Goal: Information Seeking & Learning: Learn about a topic

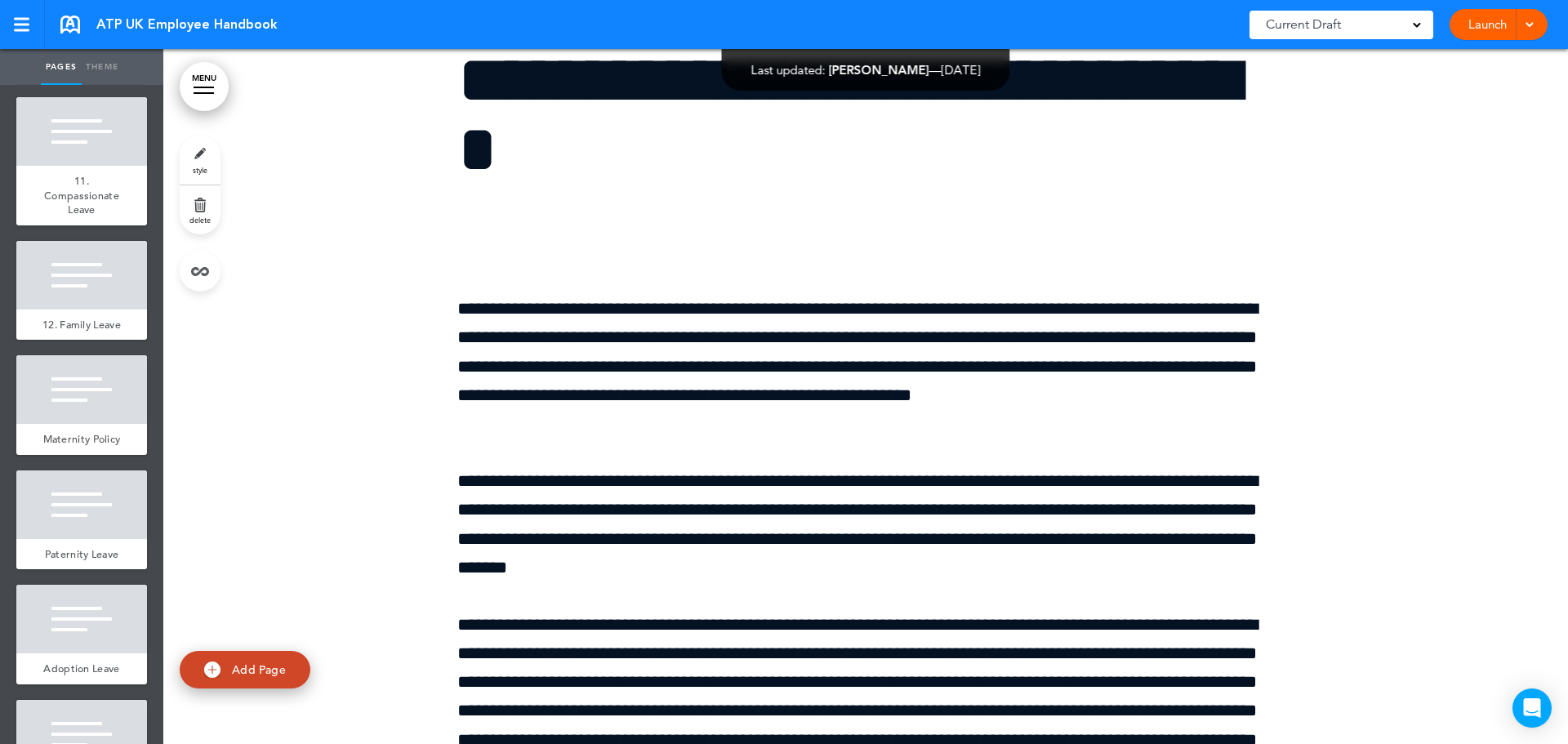
scroll to position [2778, 0]
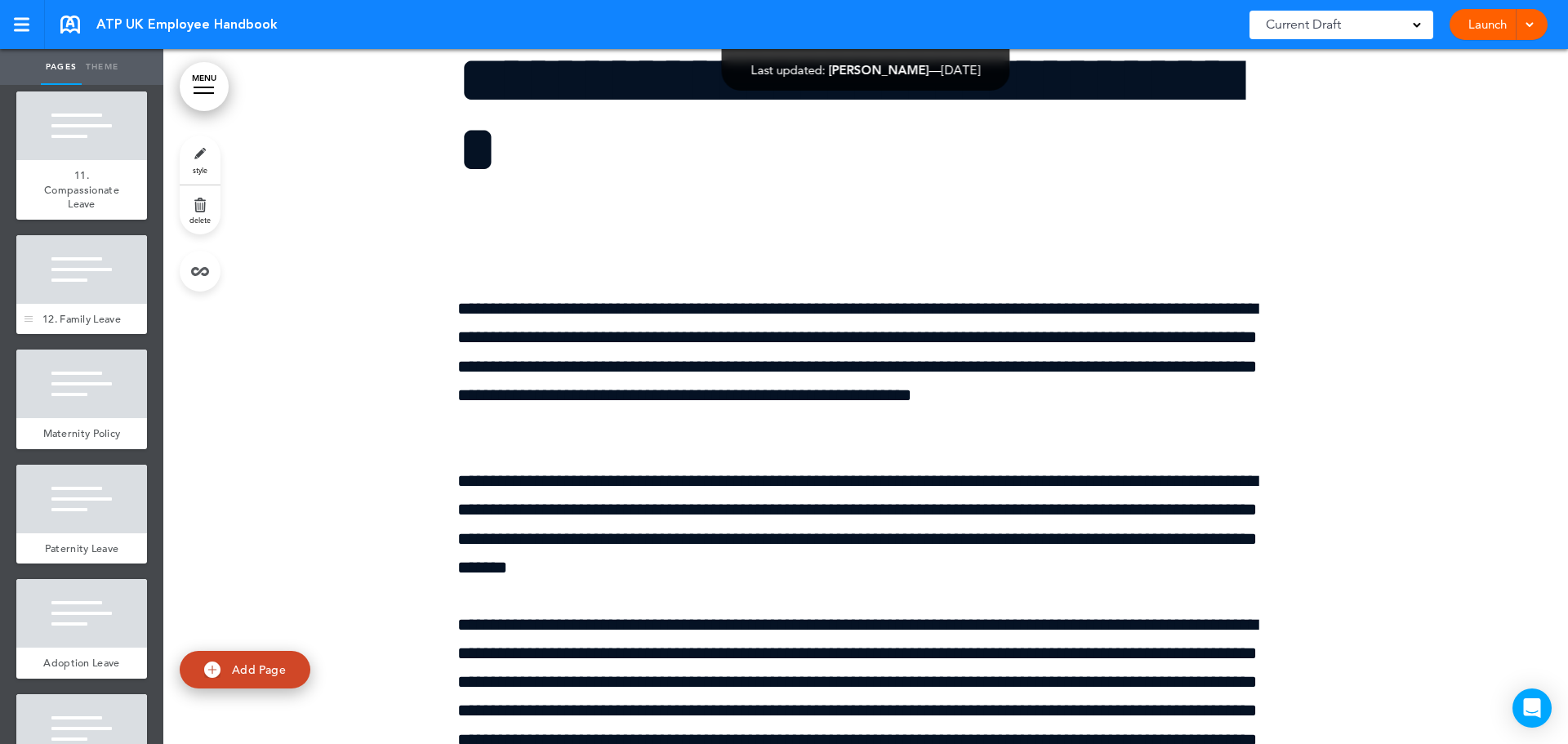
click at [88, 335] on div "12. Family Leave" at bounding box center [82, 320] width 131 height 31
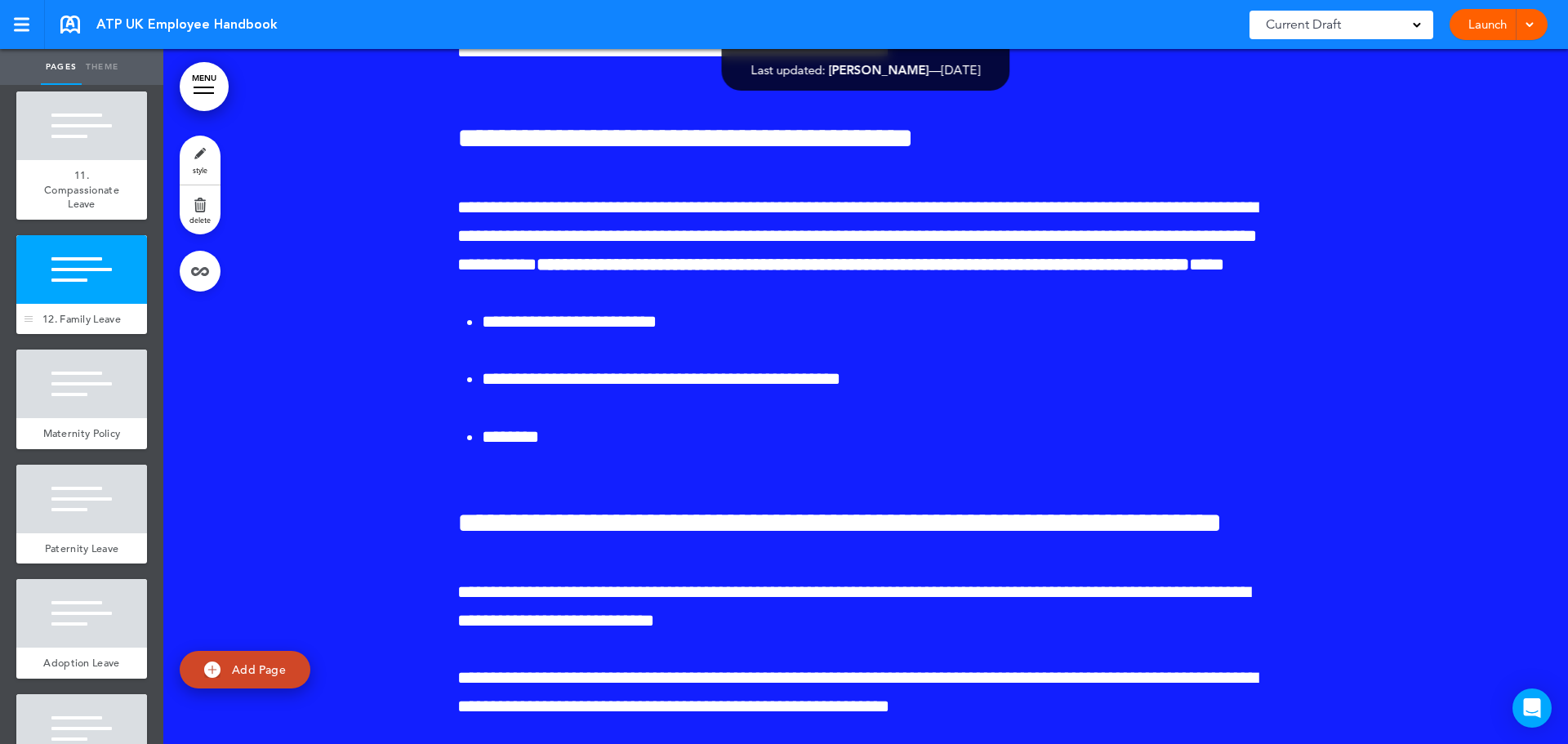
scroll to position [36065, 0]
click at [64, 211] on span "11. Compassionate Leave" at bounding box center [81, 189] width 75 height 42
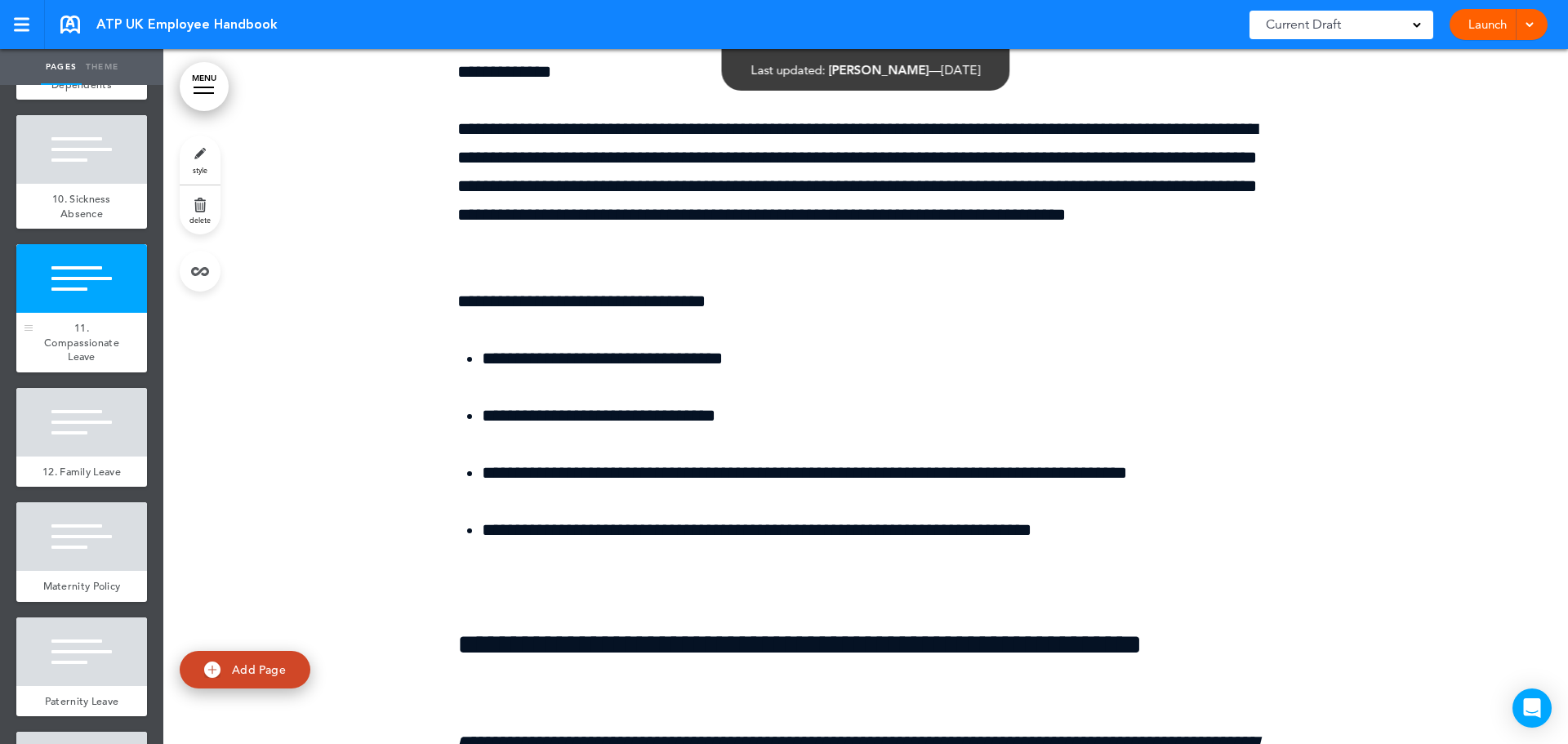
scroll to position [2615, 0]
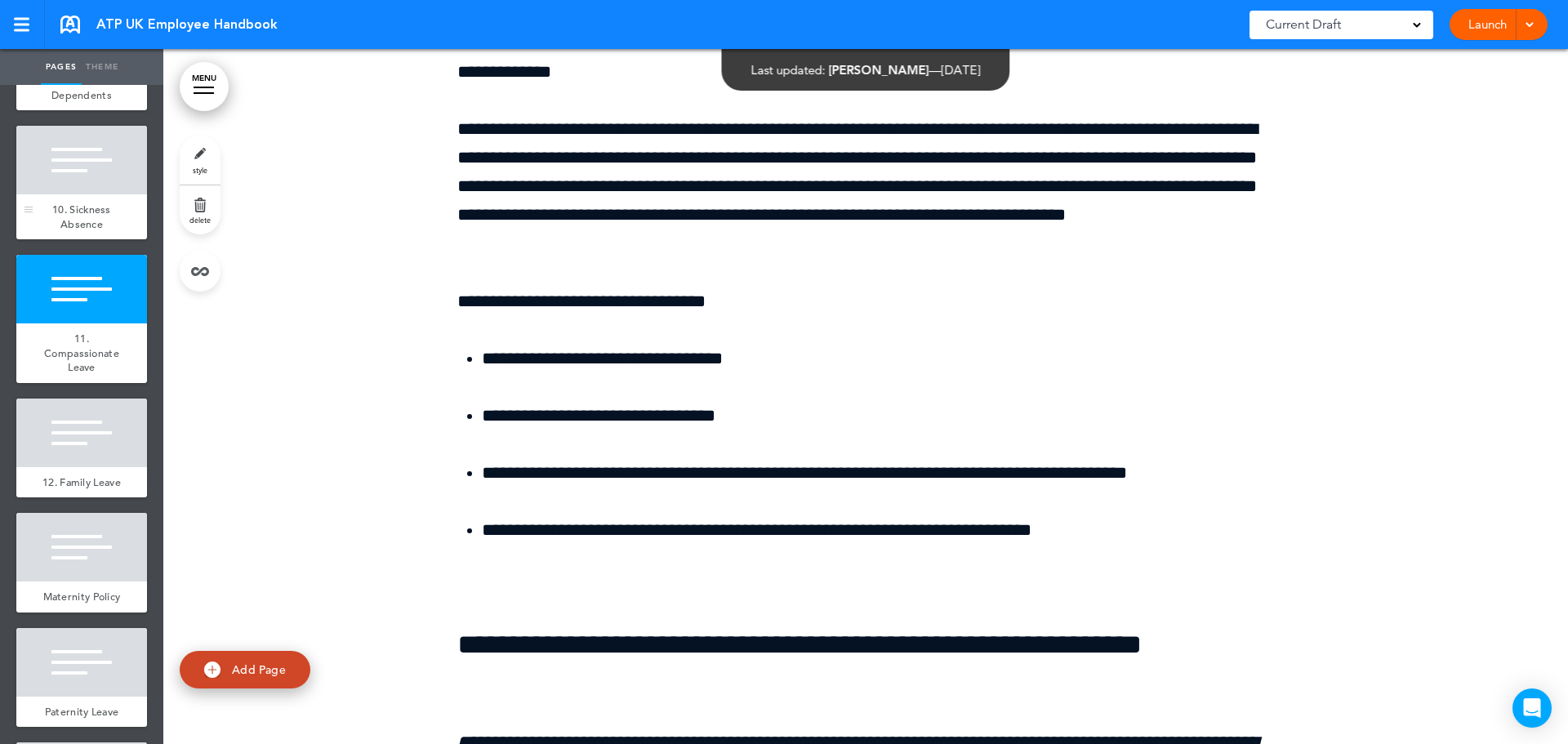
click at [106, 194] on div at bounding box center [82, 160] width 131 height 69
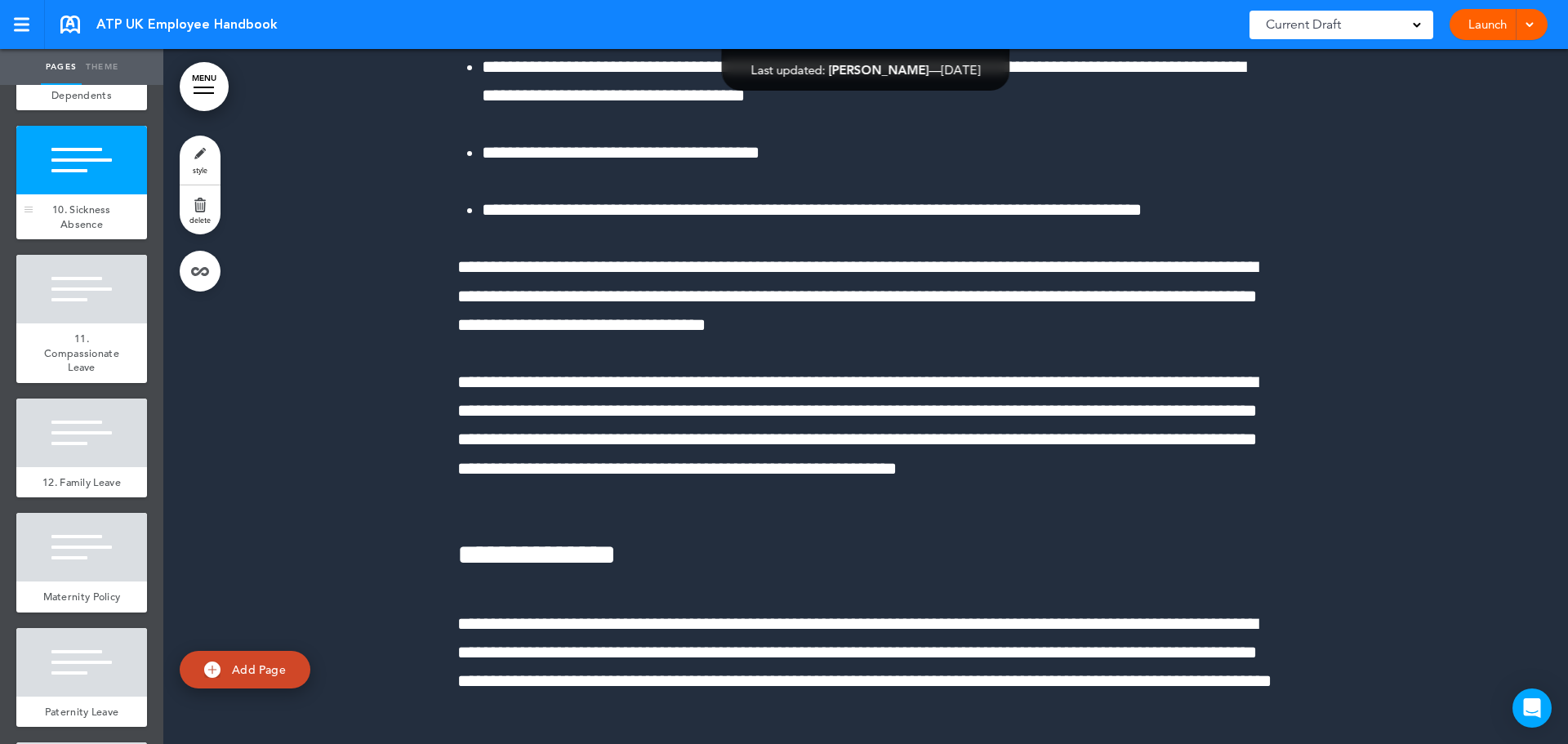
scroll to position [28612, 0]
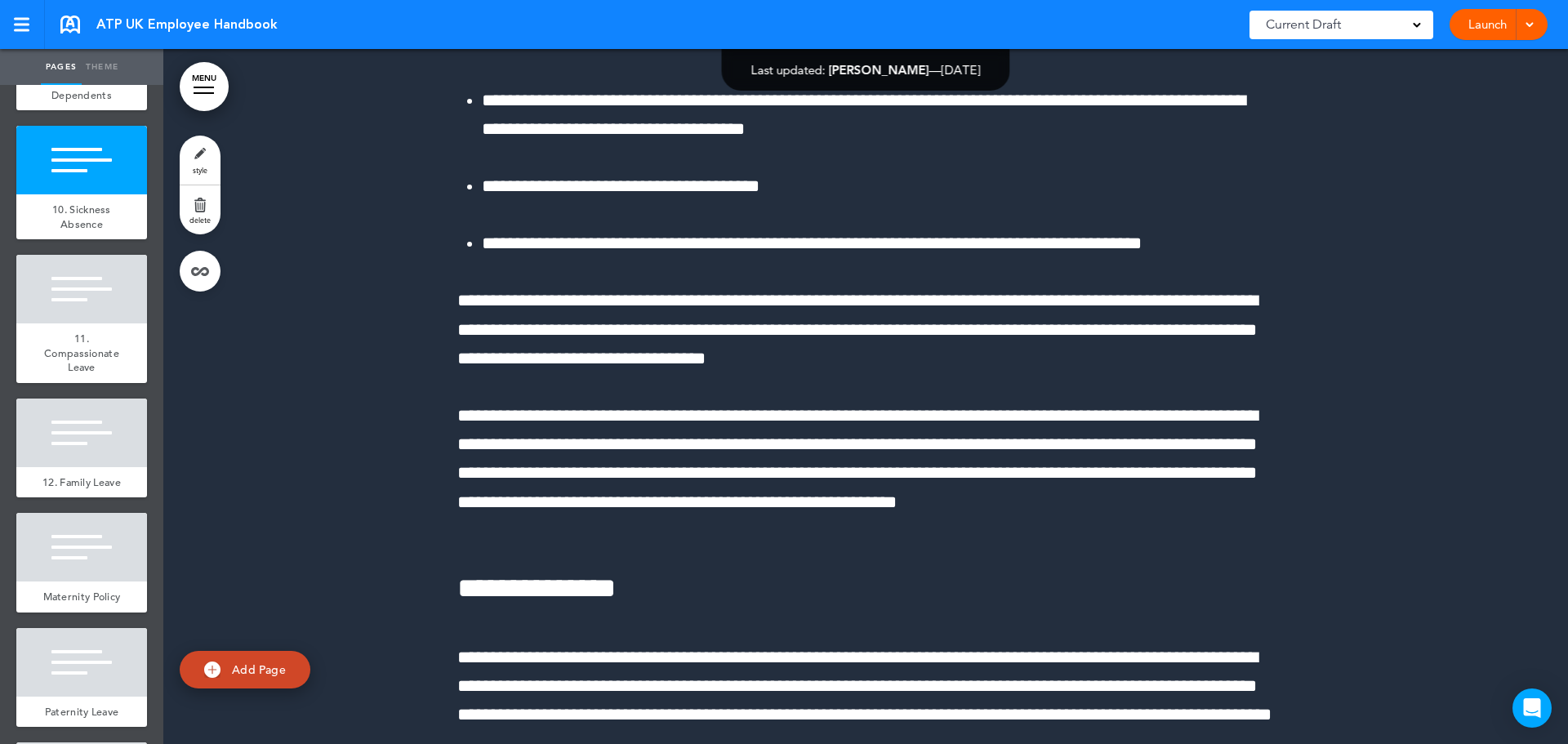
click at [78, 103] on span "9. Time Off for Dependents" at bounding box center [81, 88] width 70 height 29
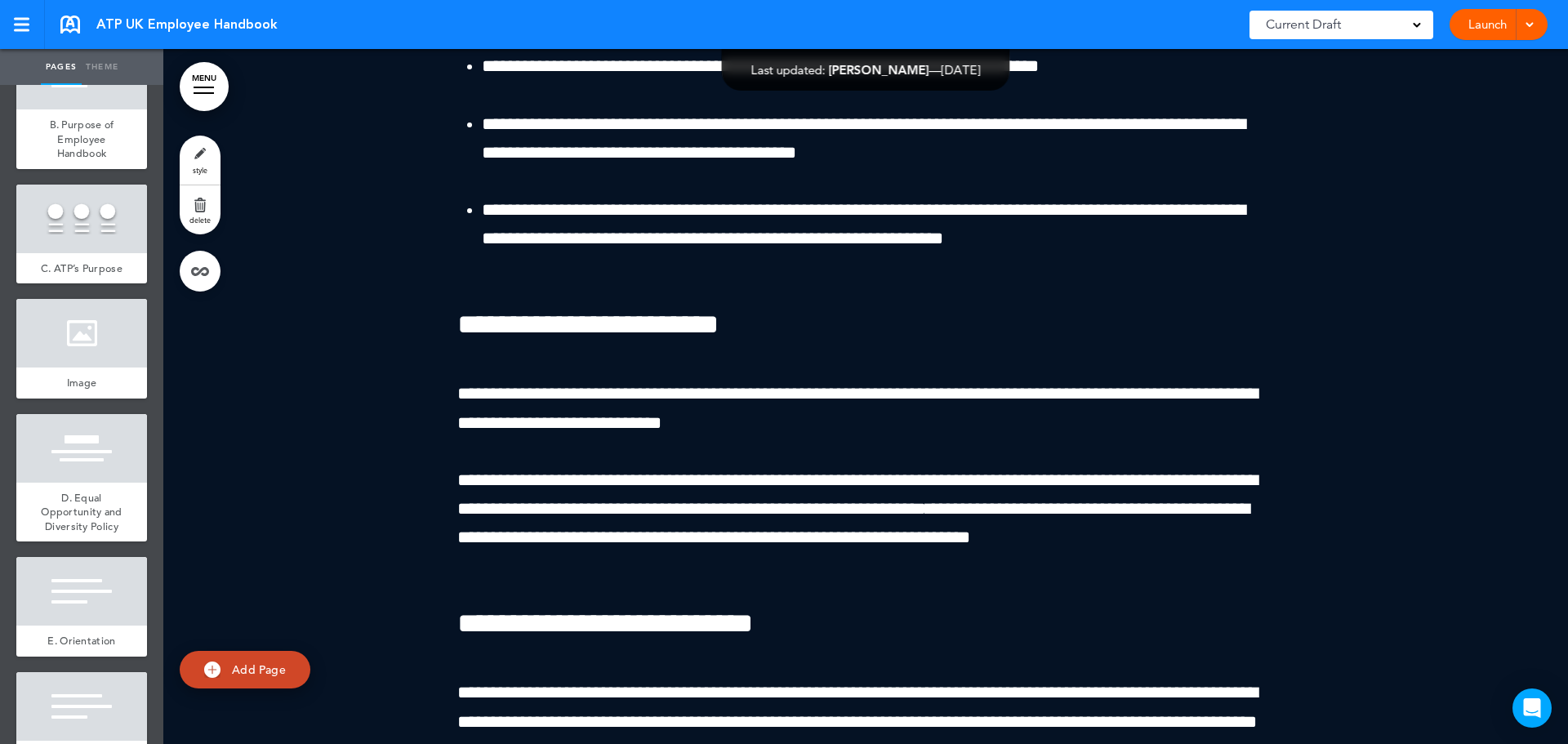
scroll to position [246, 0]
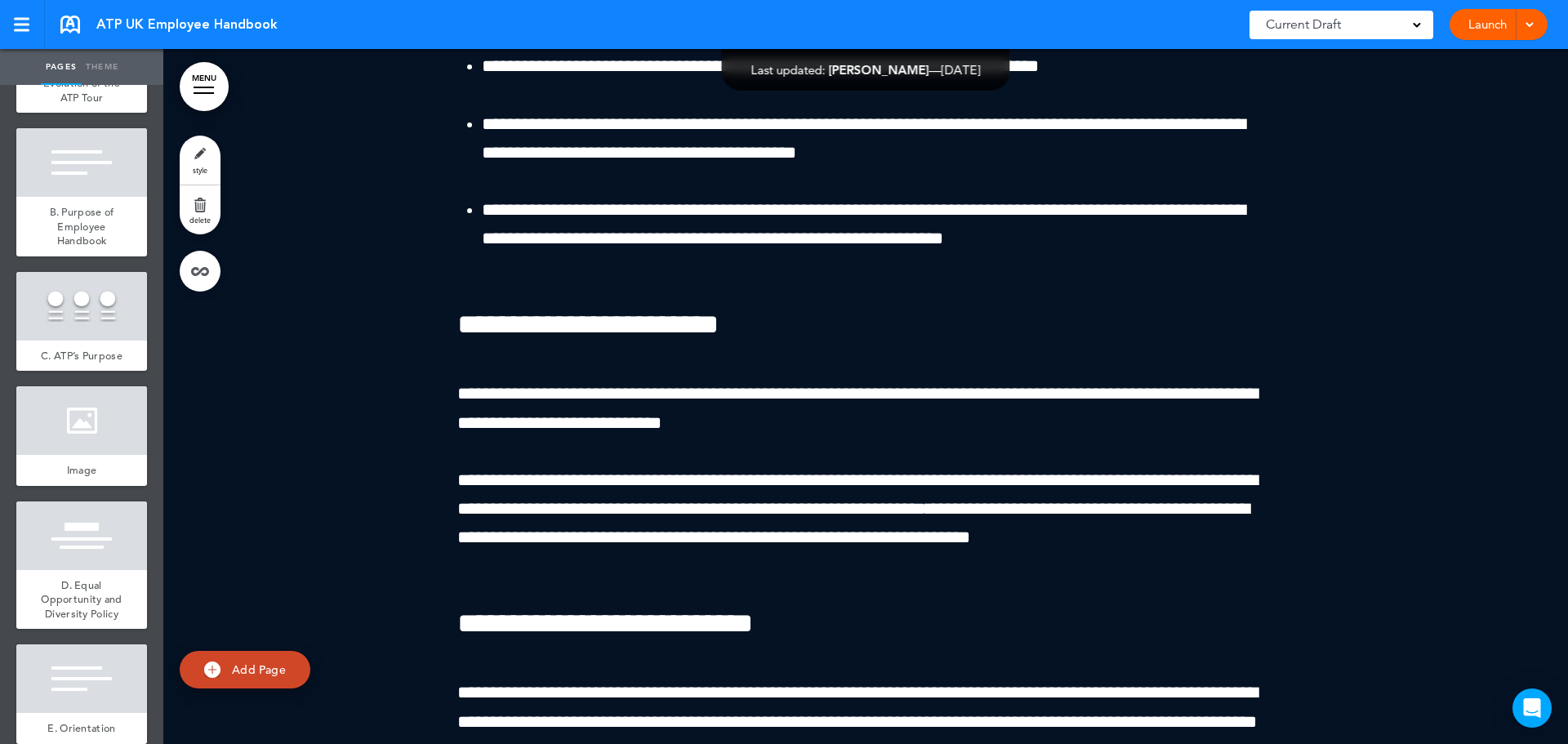
click at [70, 341] on div at bounding box center [82, 306] width 131 height 69
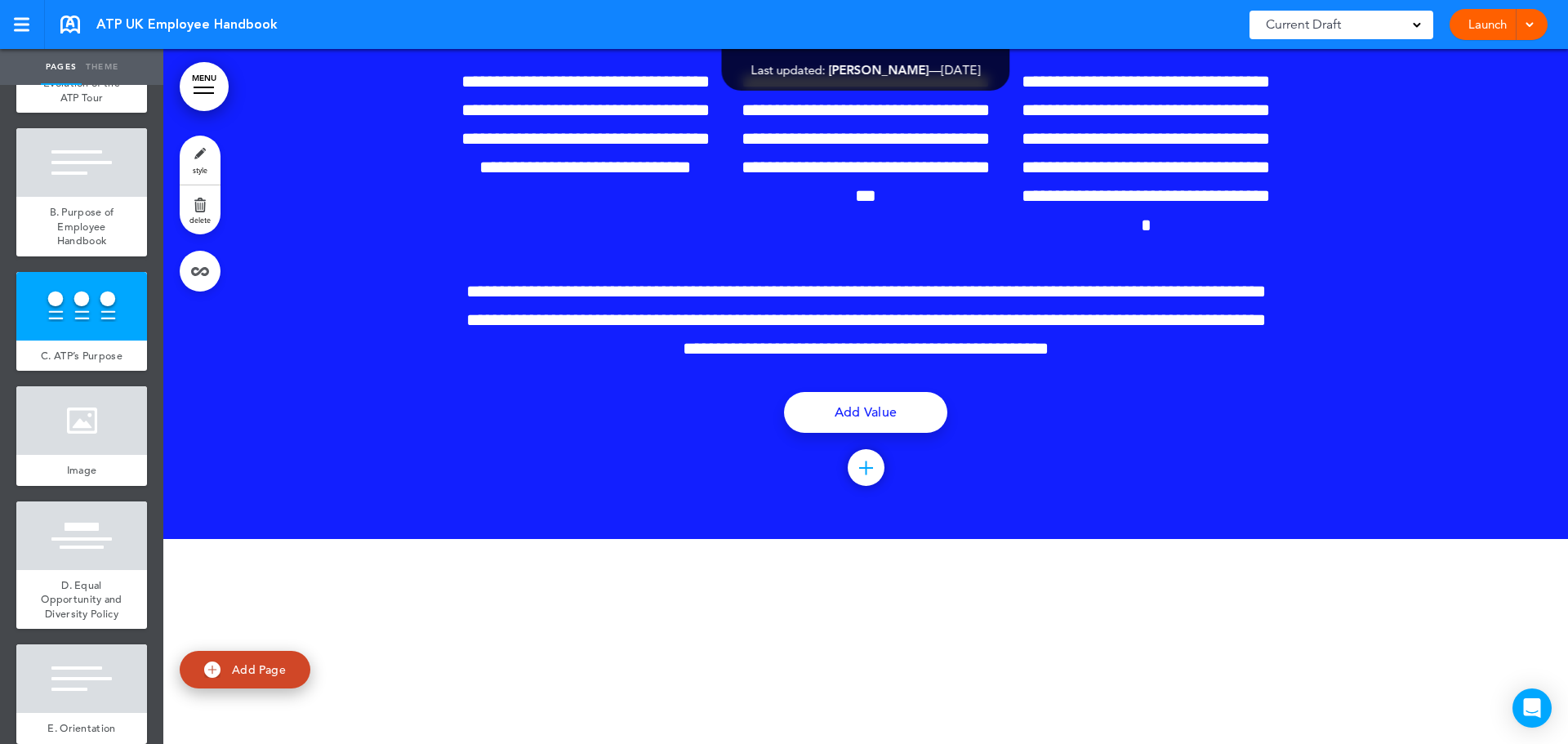
scroll to position [3042, 0]
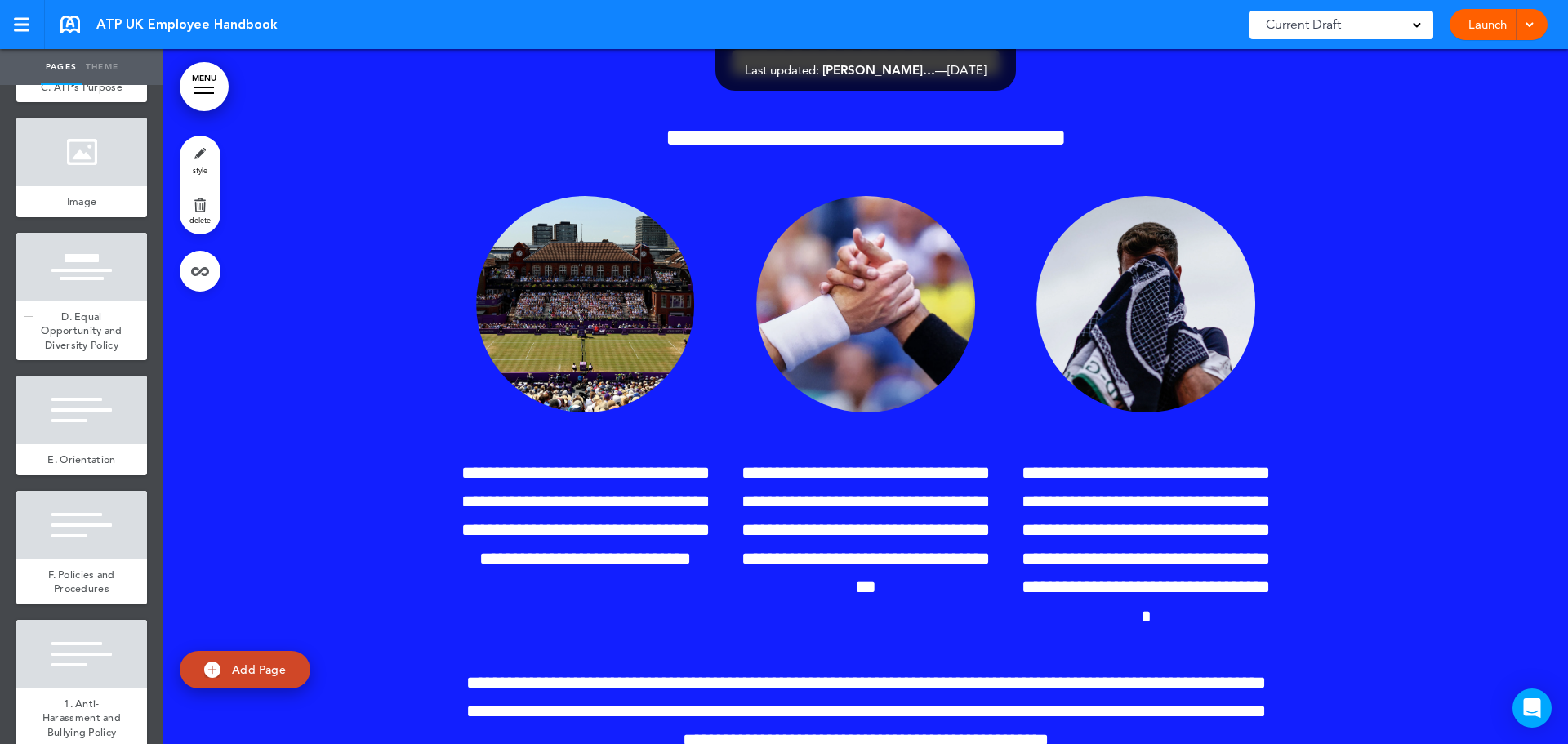
click at [101, 302] on link "D. Equal Opportunity and Diversity Policy" at bounding box center [82, 331] width 131 height 60
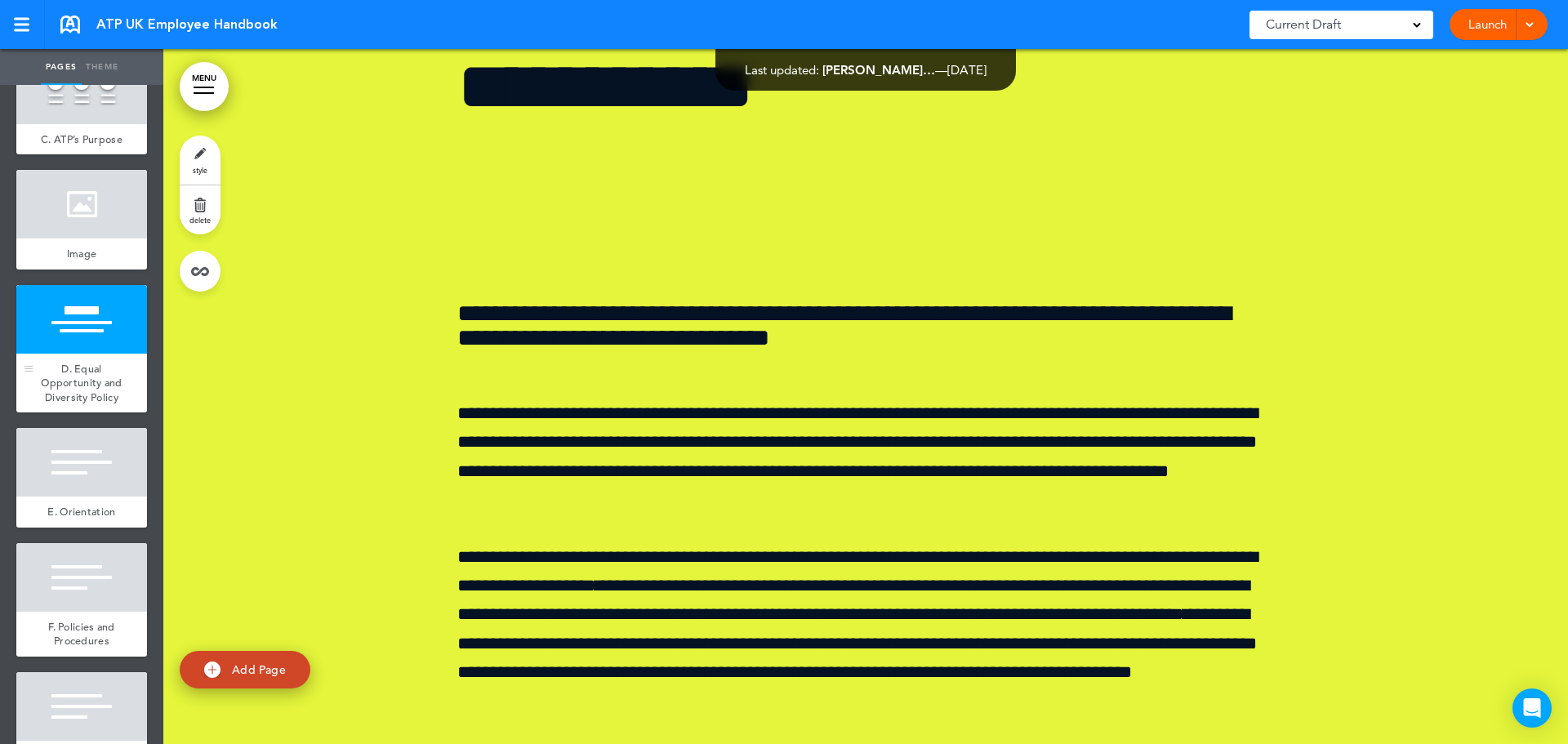
scroll to position [490, 0]
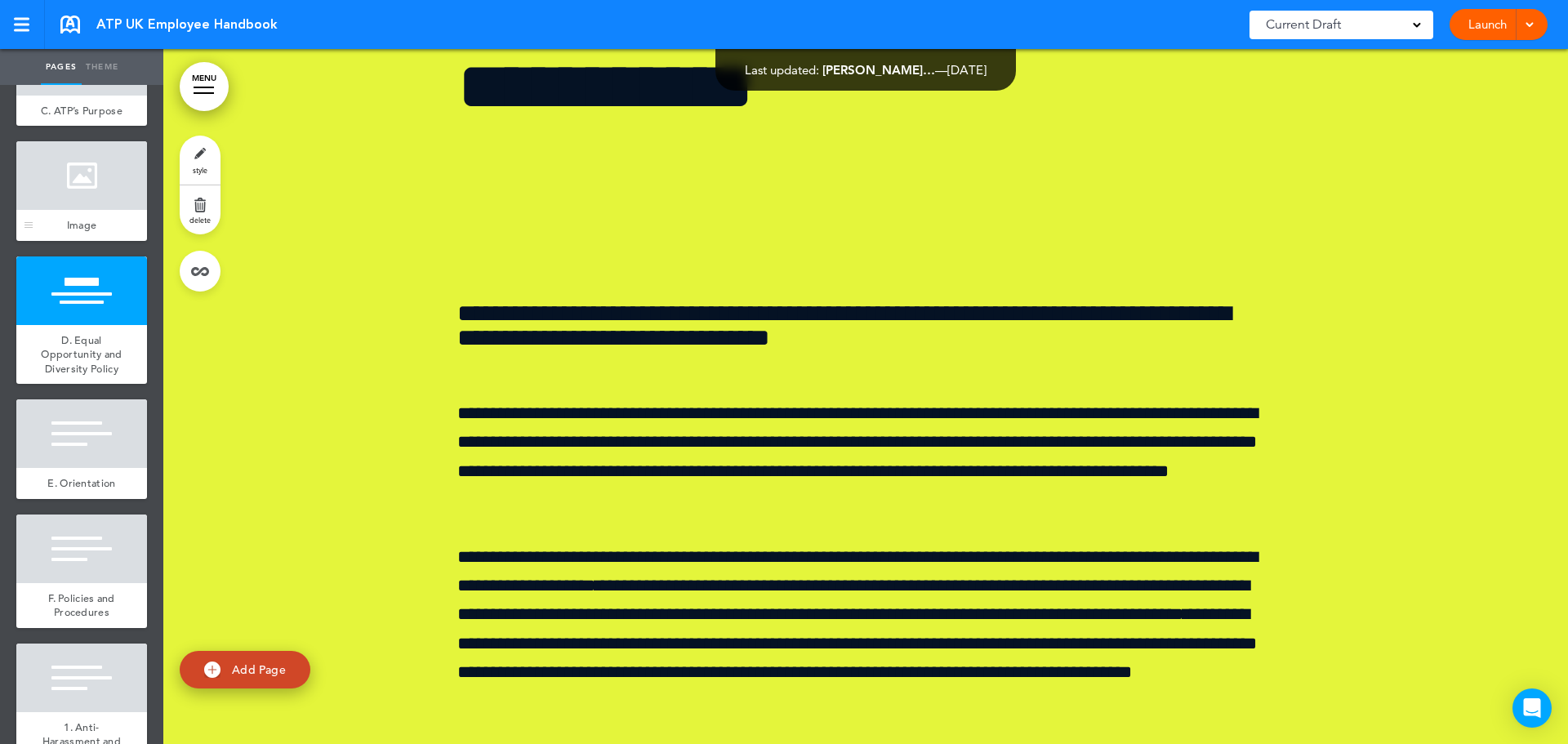
click at [68, 210] on div at bounding box center [82, 175] width 131 height 69
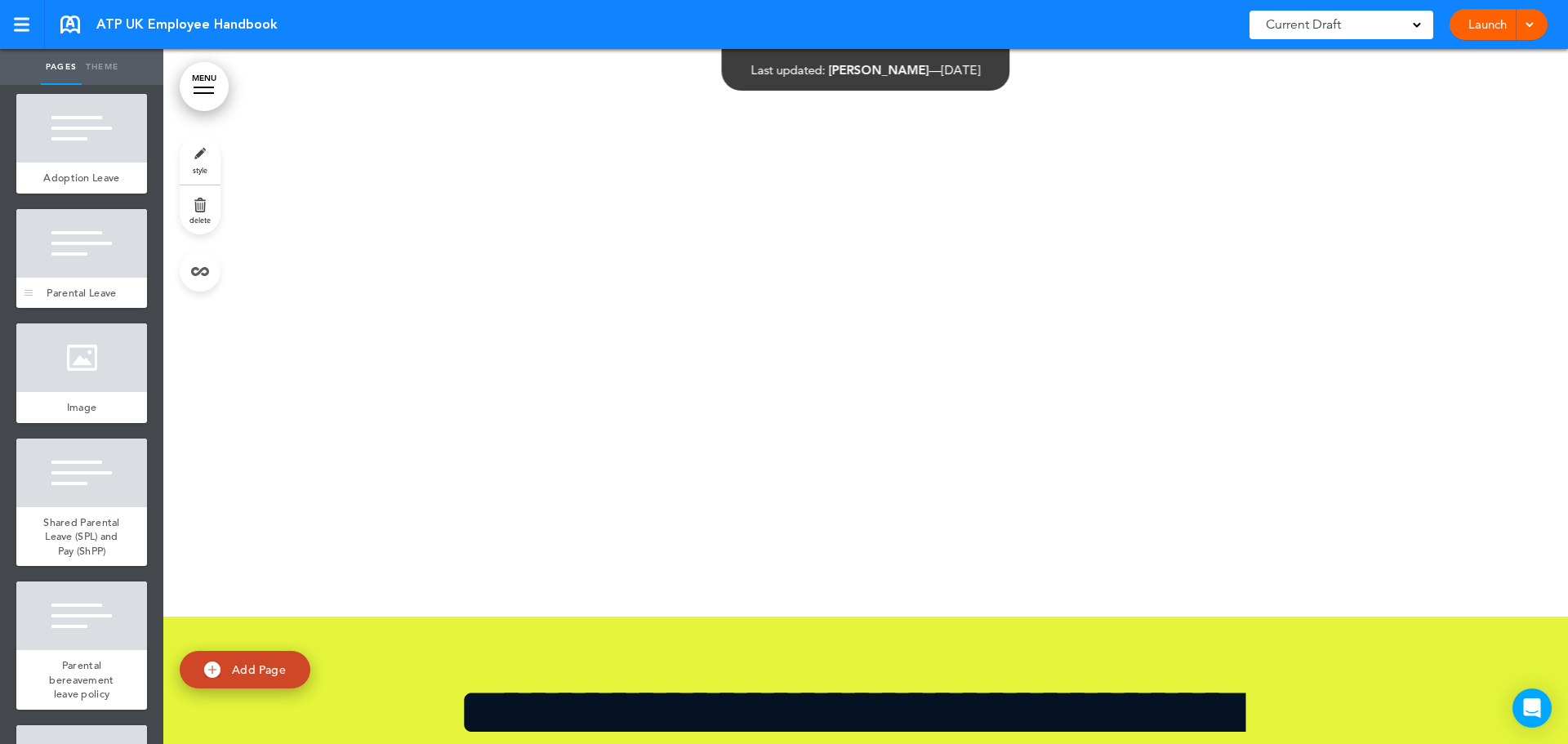
scroll to position [3269, 0]
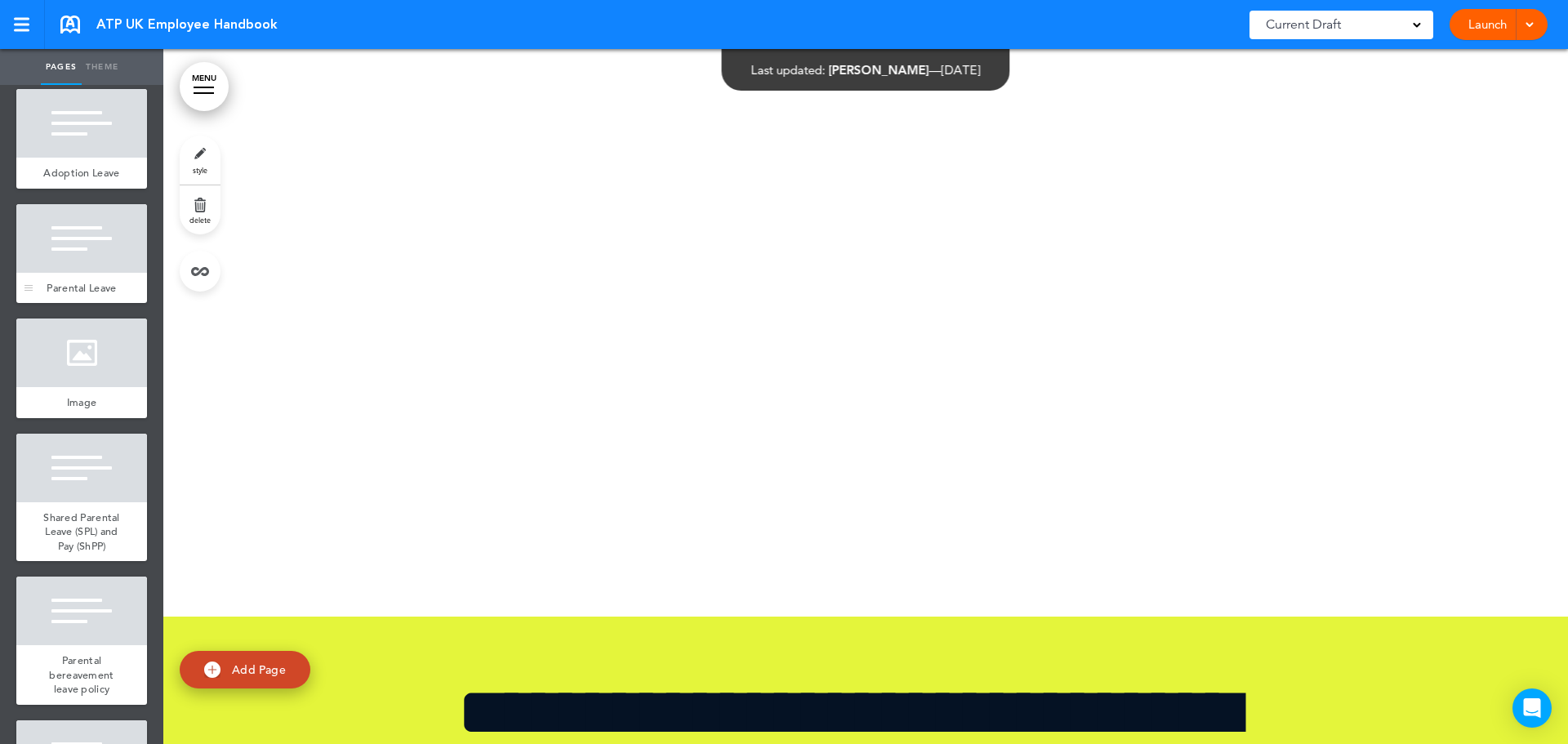
click at [101, 304] on div "Parental Leave" at bounding box center [82, 289] width 131 height 31
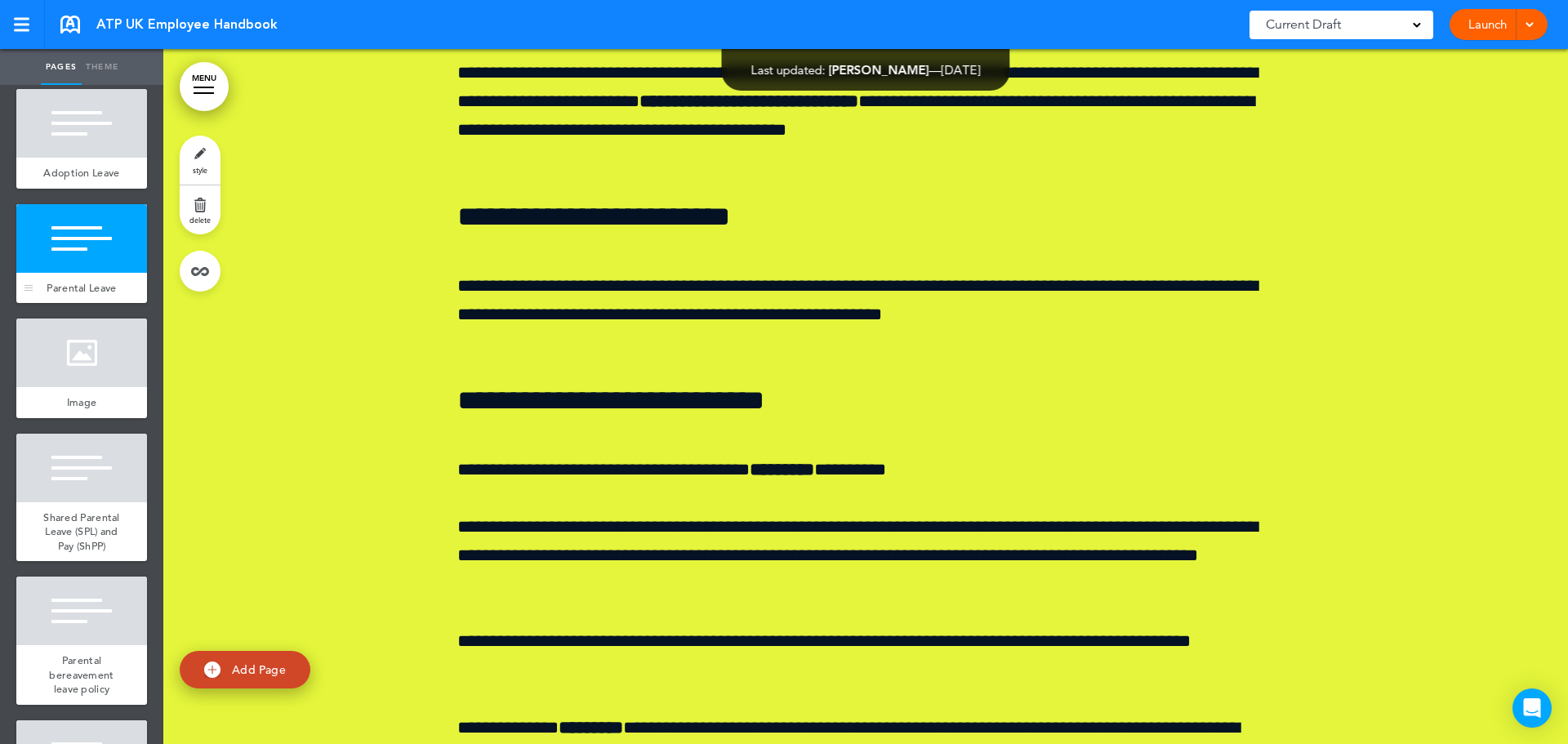
scroll to position [44838, 0]
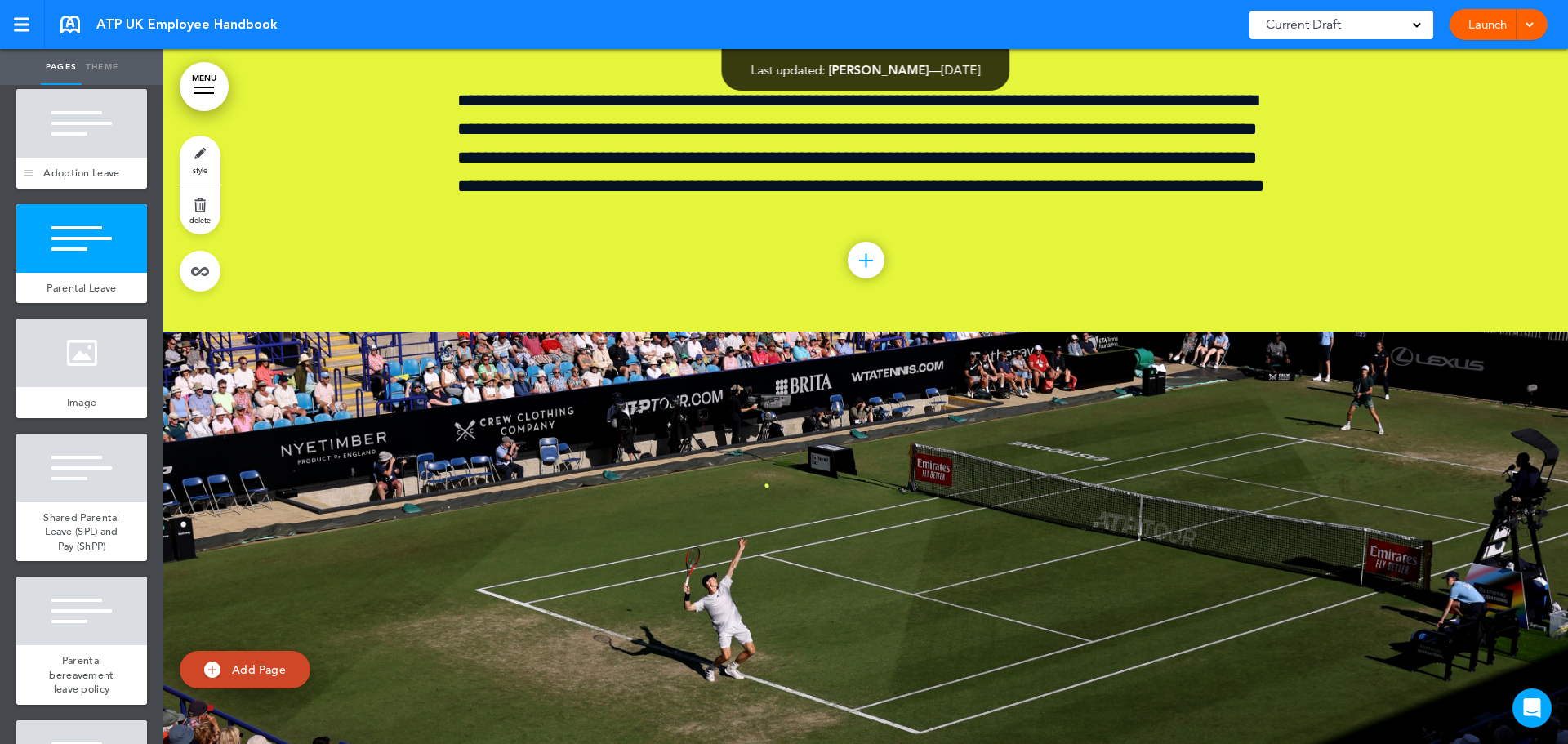
click at [64, 179] on span "Adoption Leave" at bounding box center [81, 173] width 76 height 14
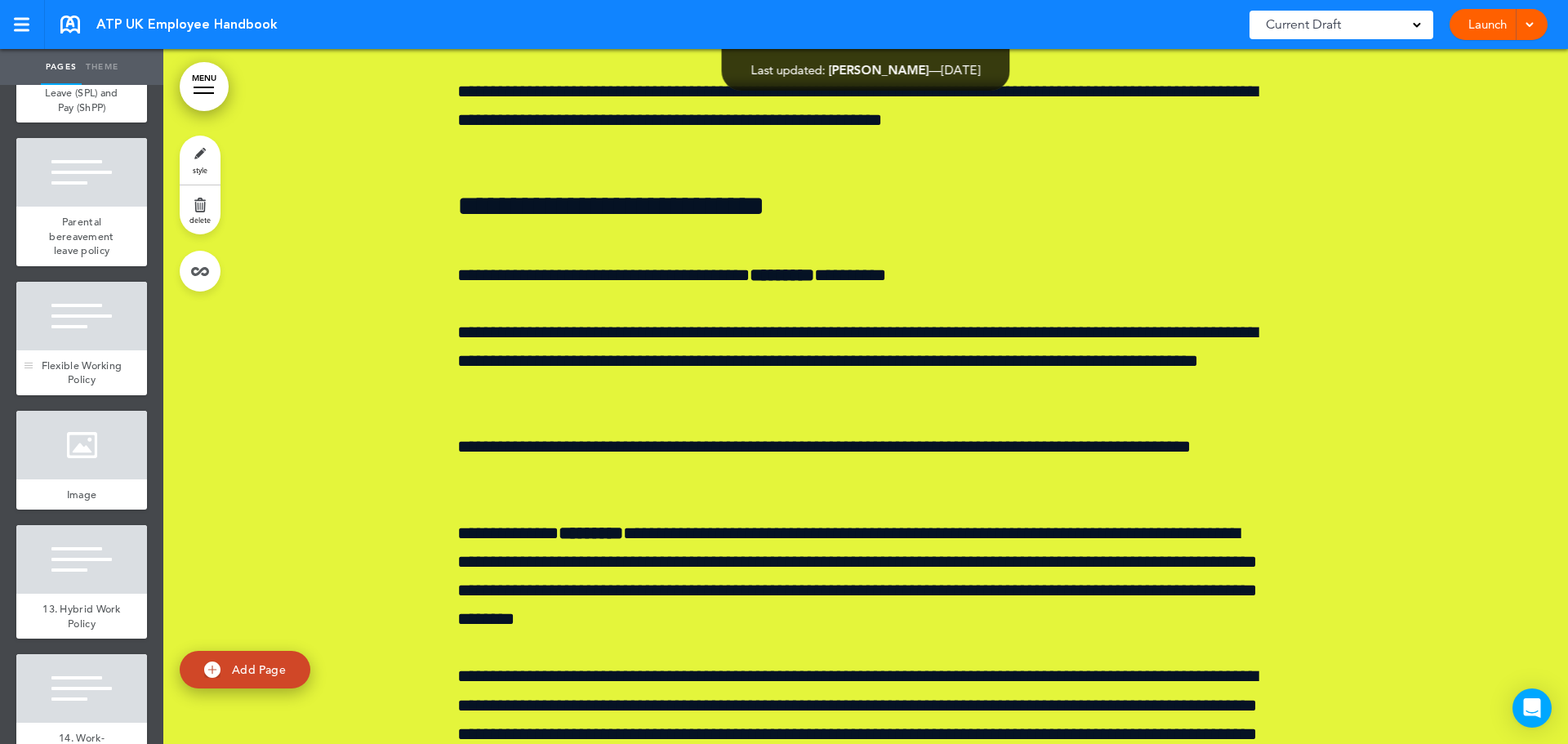
scroll to position [3759, 0]
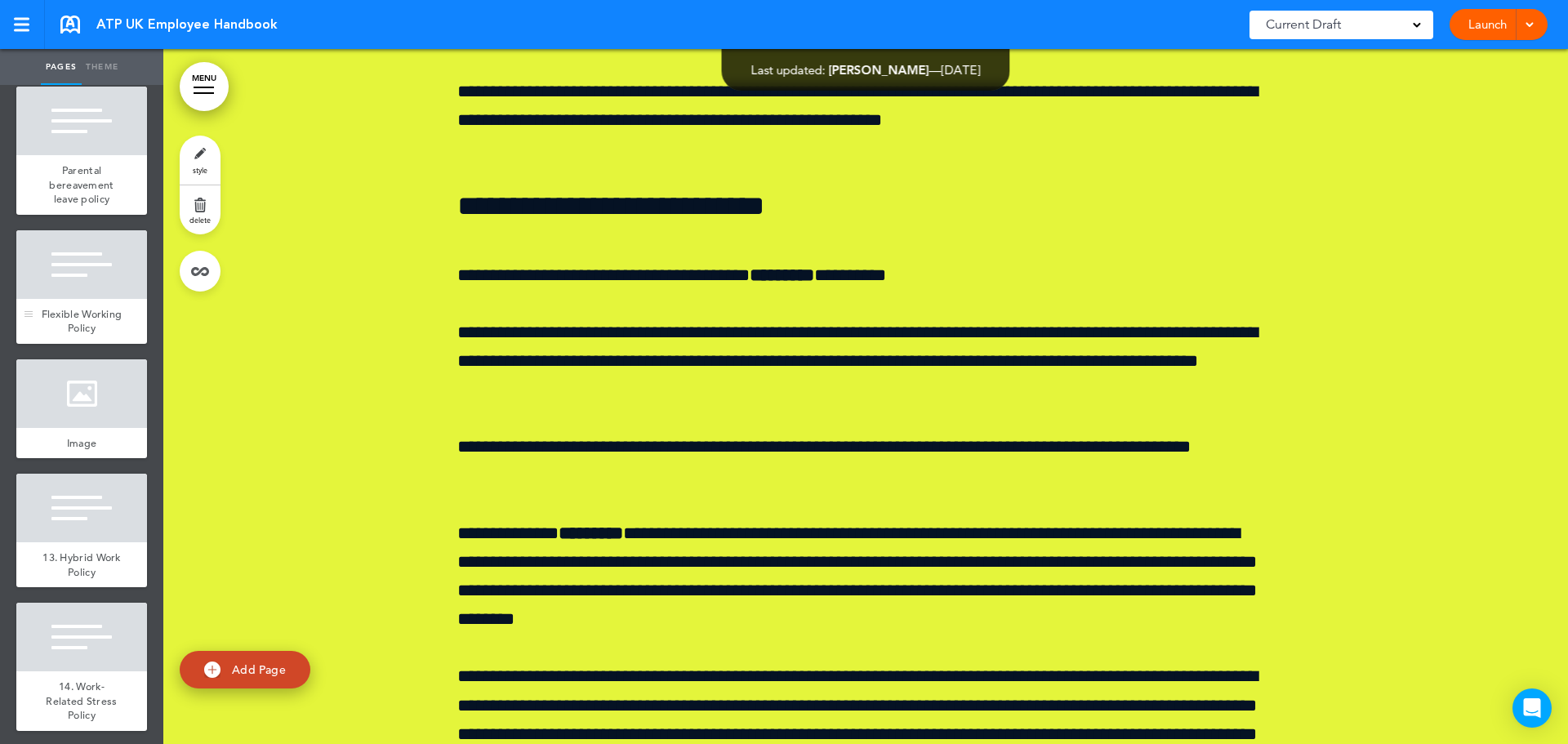
click at [74, 336] on span "Flexible Working Policy" at bounding box center [82, 322] width 81 height 29
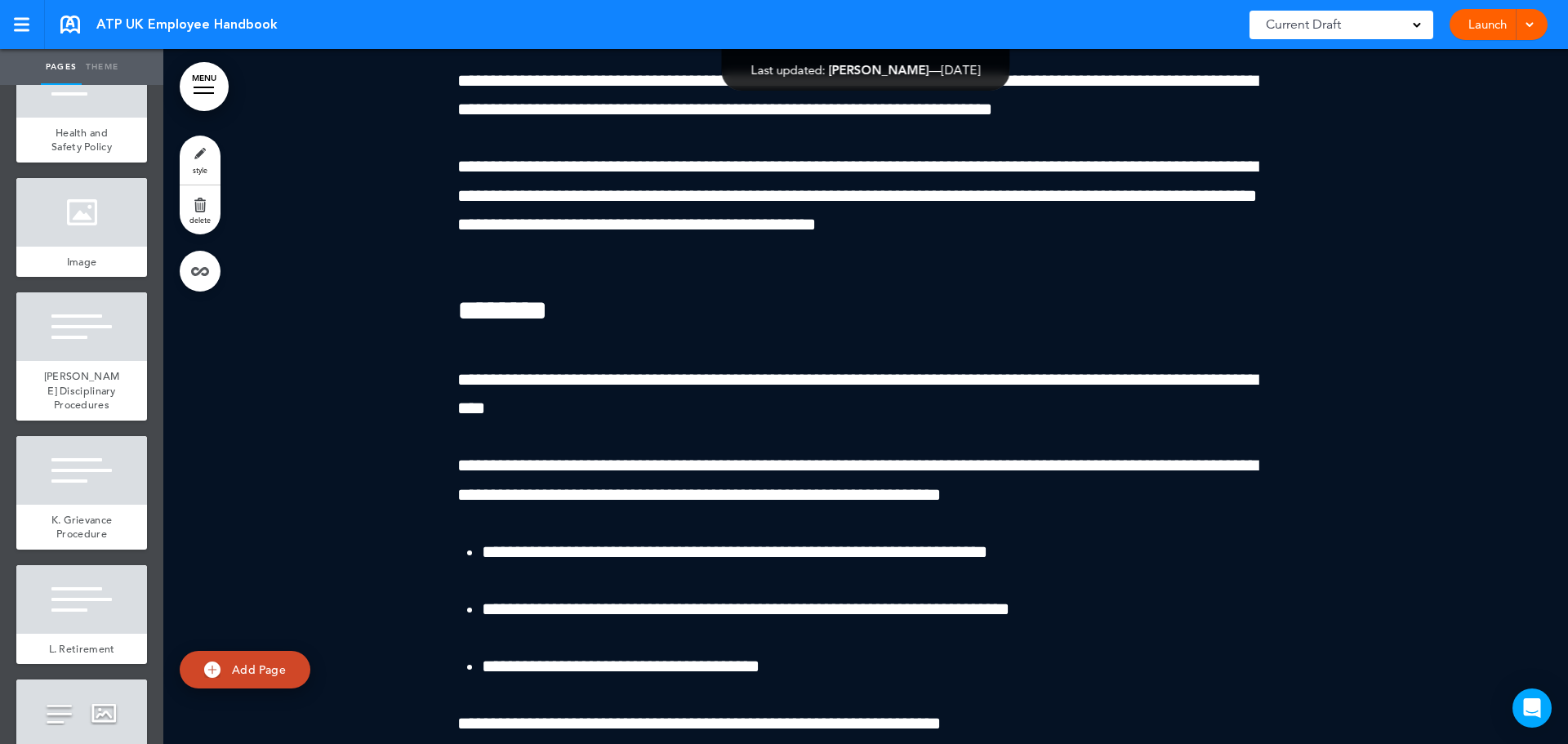
scroll to position [5720, 0]
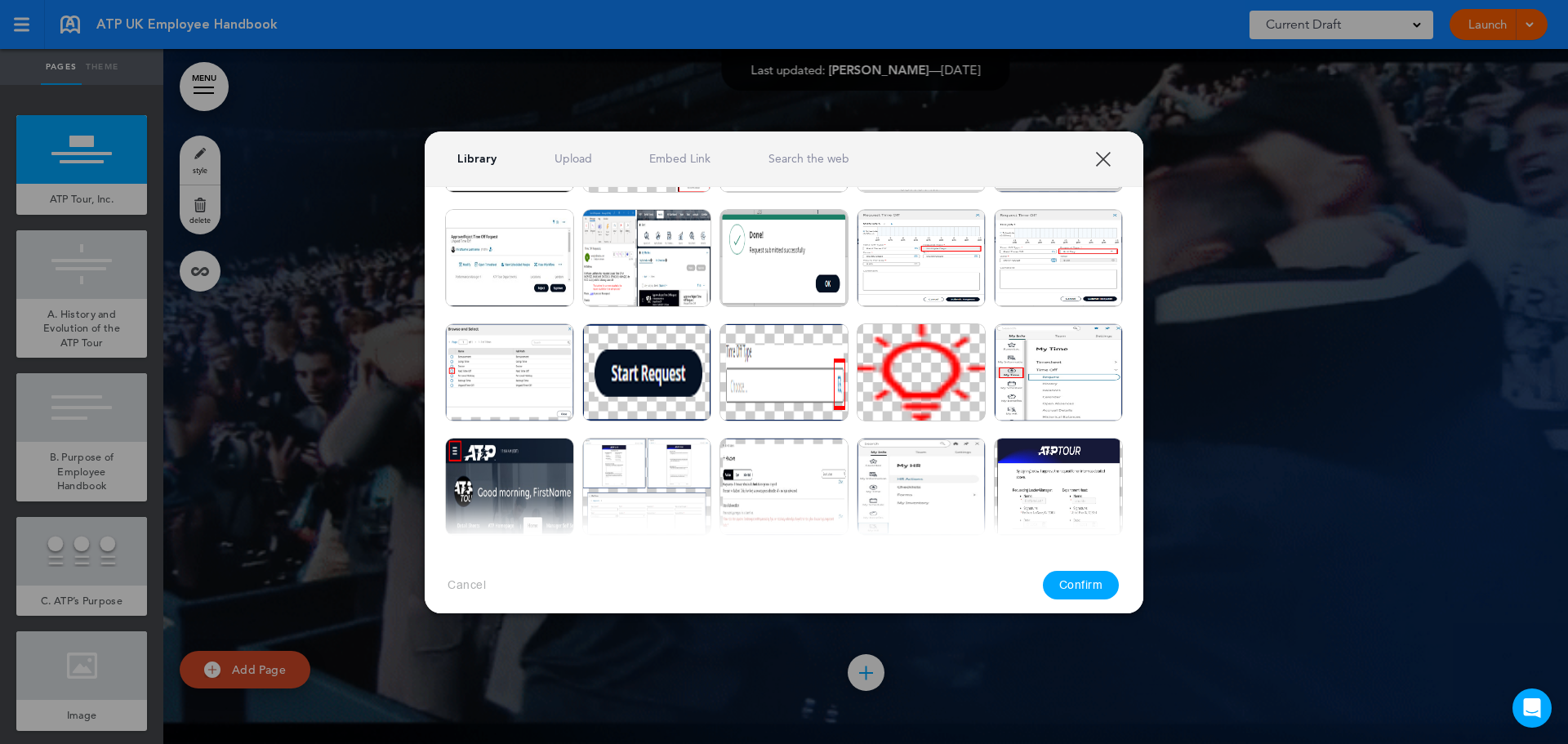
scroll to position [327, 0]
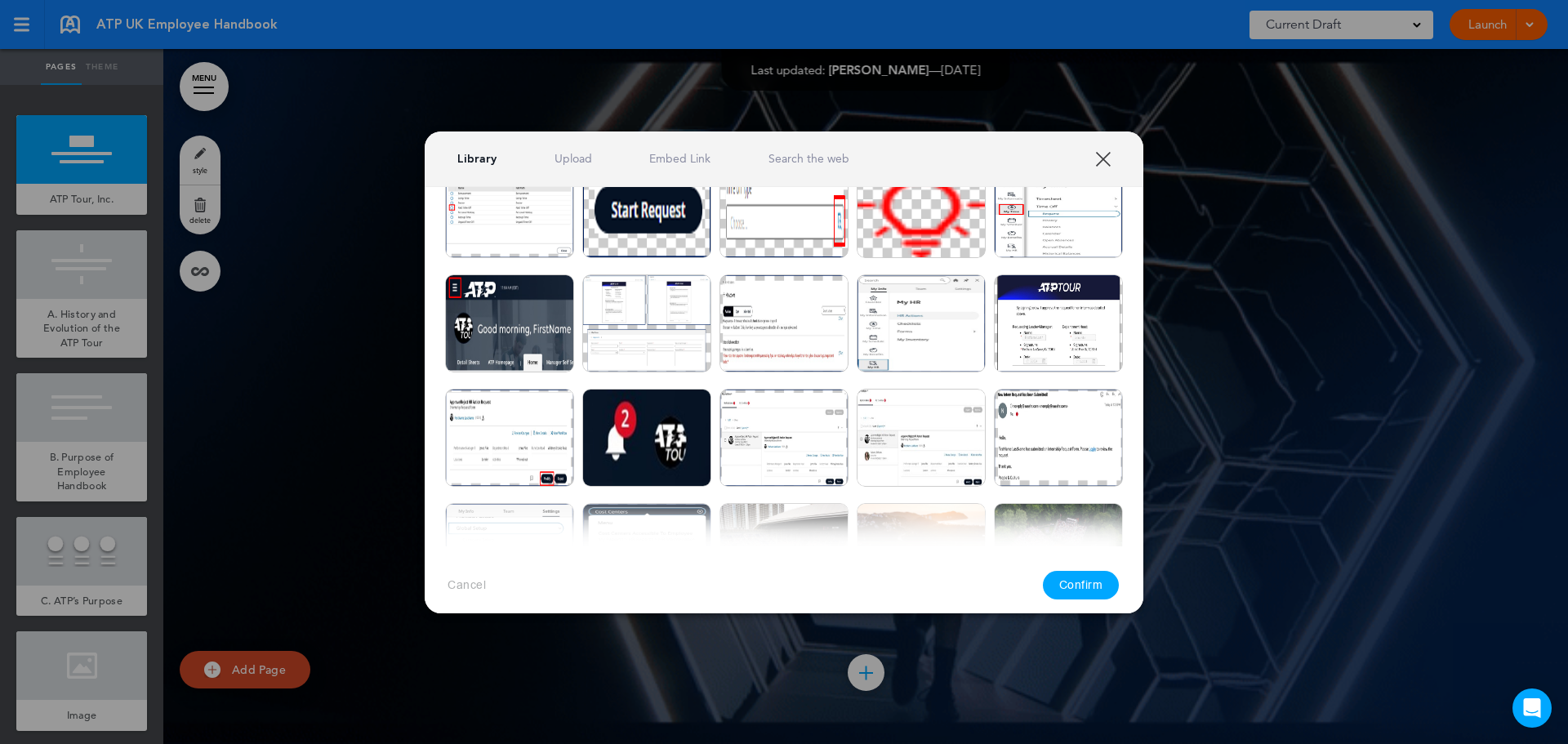
click at [1107, 159] on link "XXX" at bounding box center [1102, 159] width 16 height 16
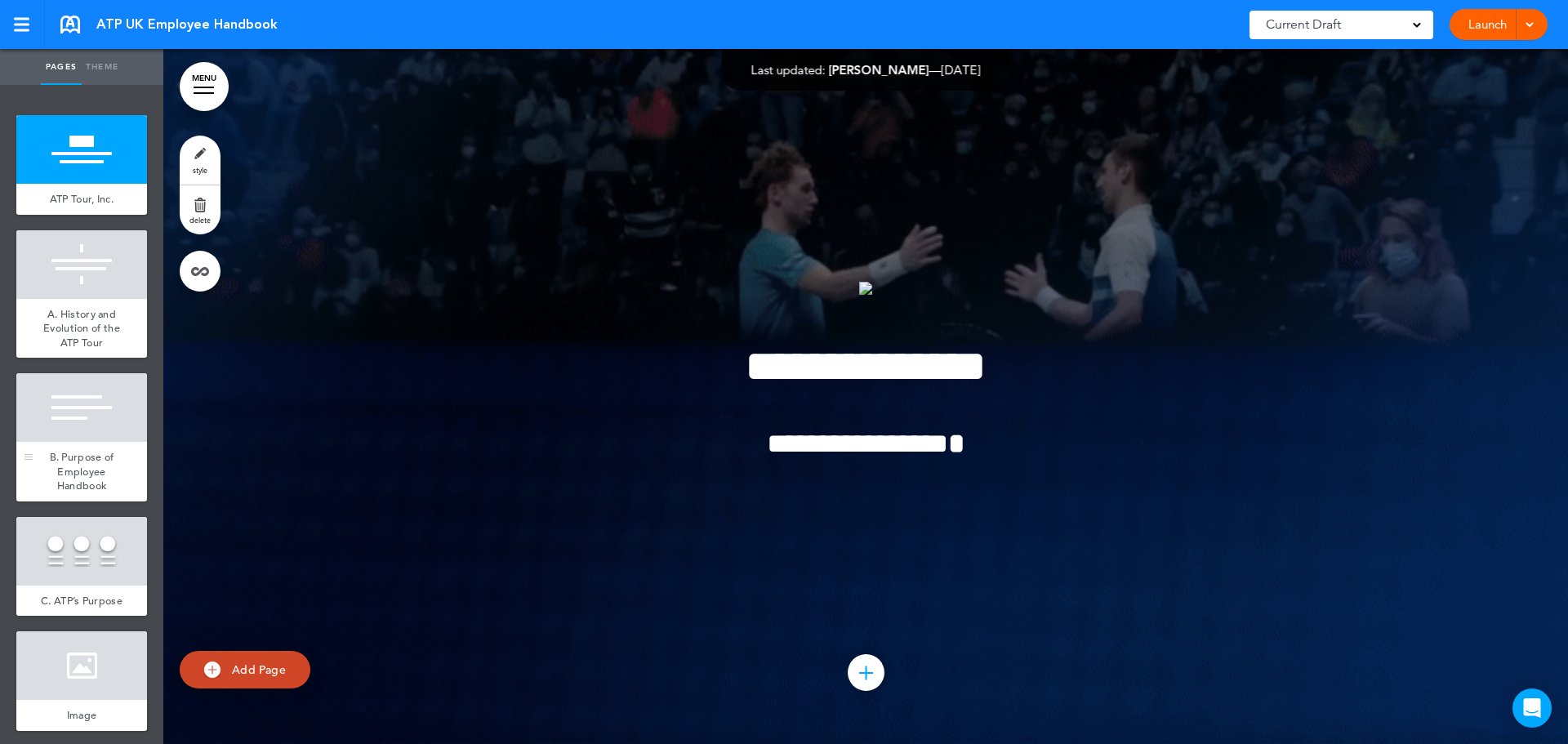
scroll to position [82, 0]
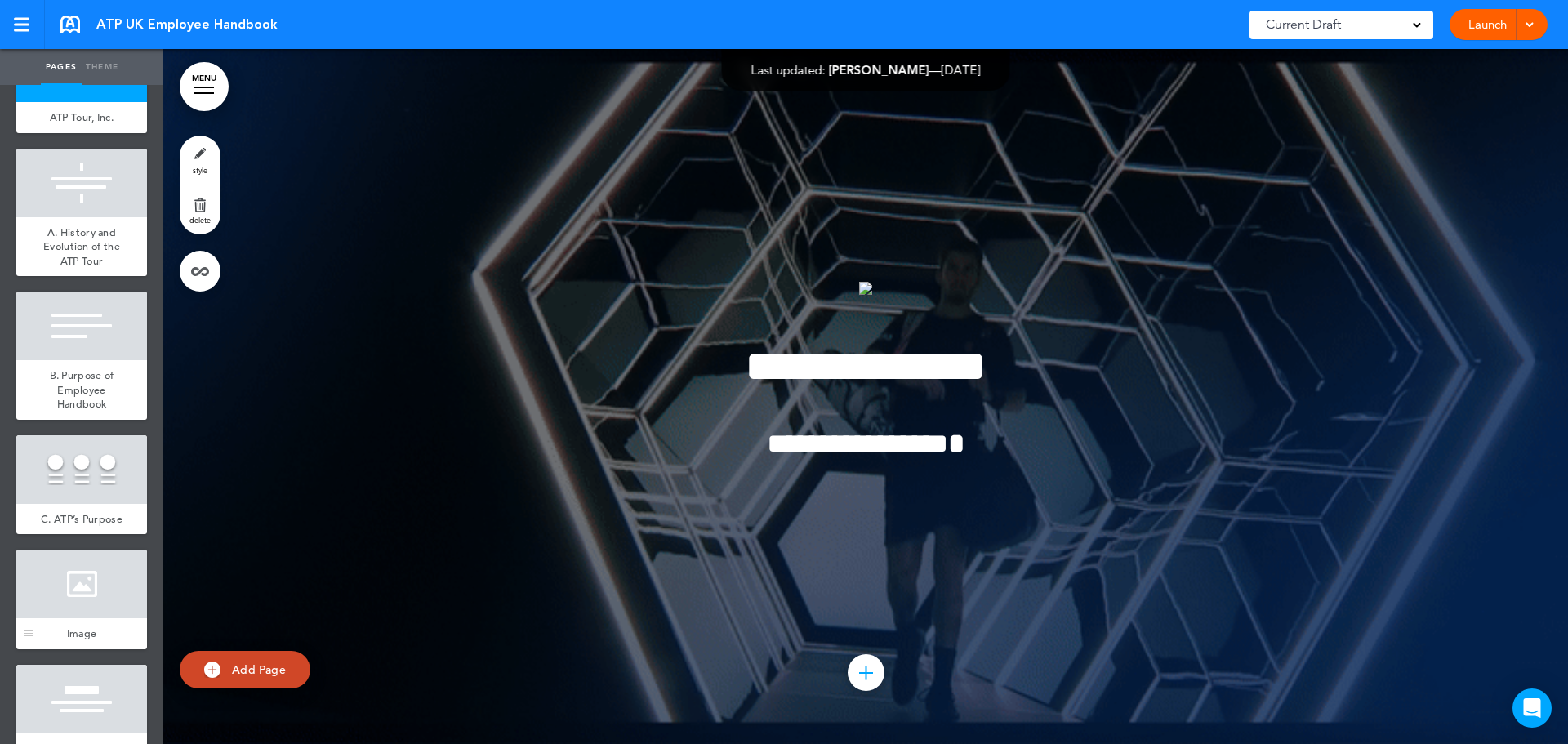
click at [81, 641] on span "Image" at bounding box center [82, 633] width 31 height 14
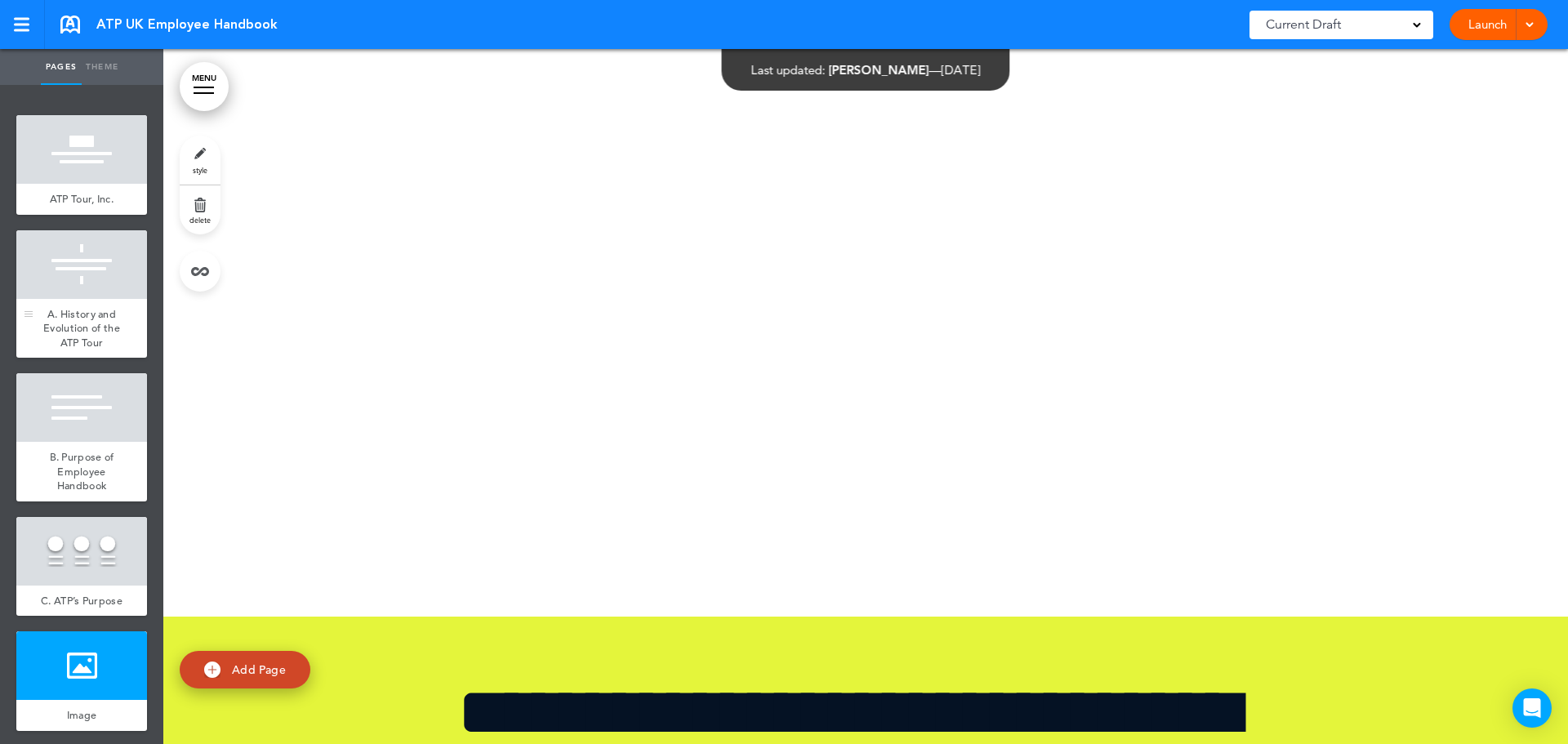
click at [98, 326] on span "A. History and Evolution of the ATP Tour" at bounding box center [81, 328] width 77 height 42
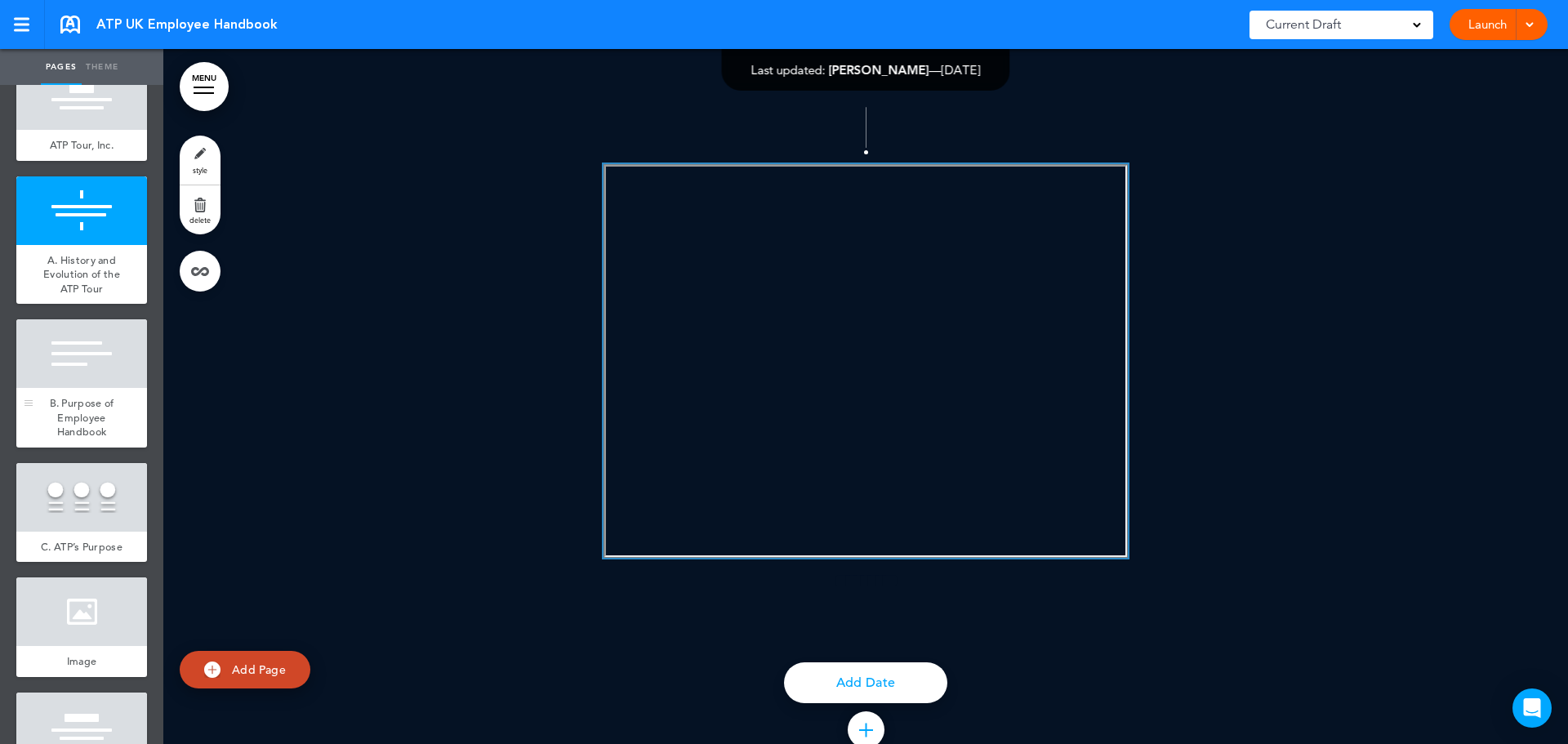
scroll to position [82, 0]
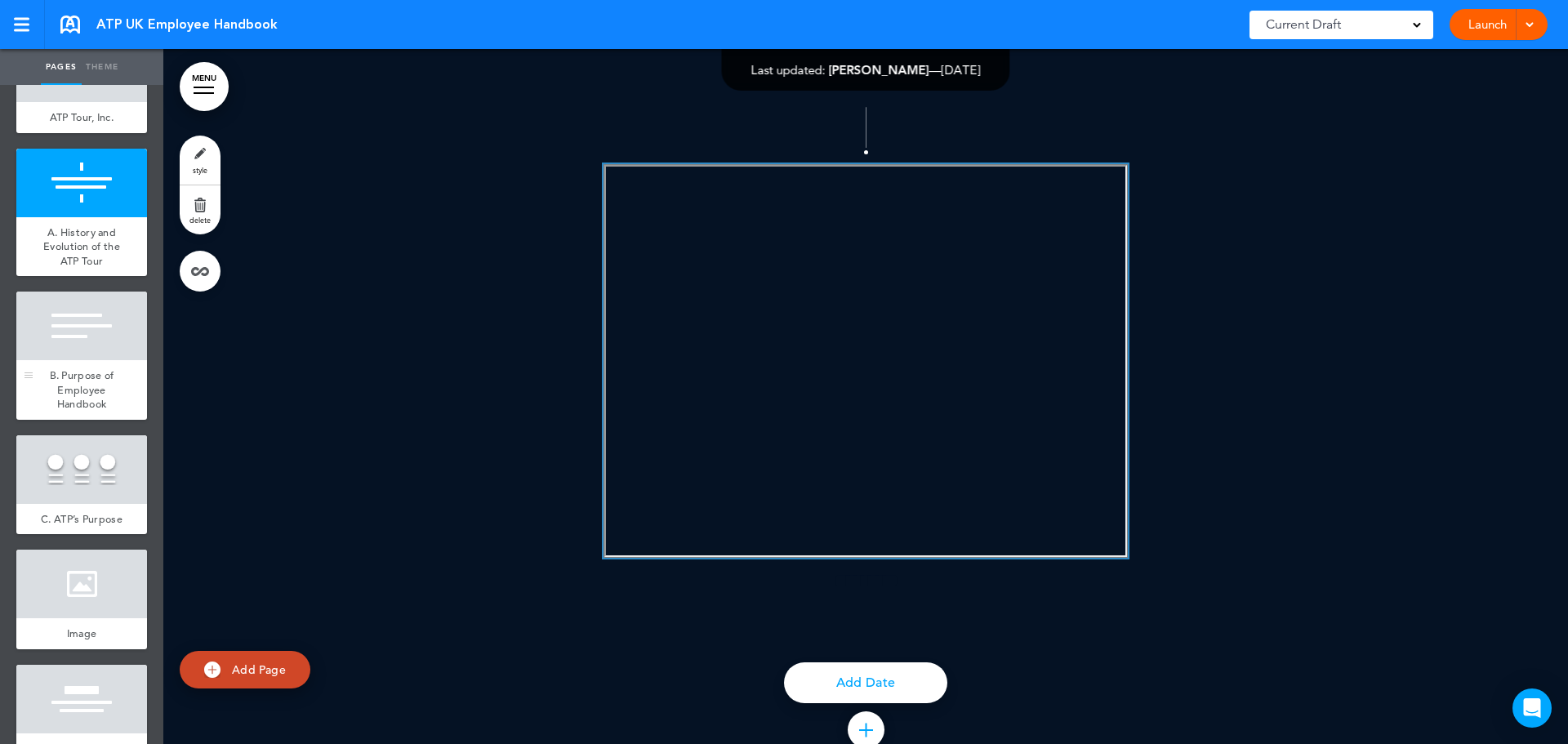
click at [104, 410] on div "B. Purpose of Employee Handbook" at bounding box center [82, 390] width 131 height 60
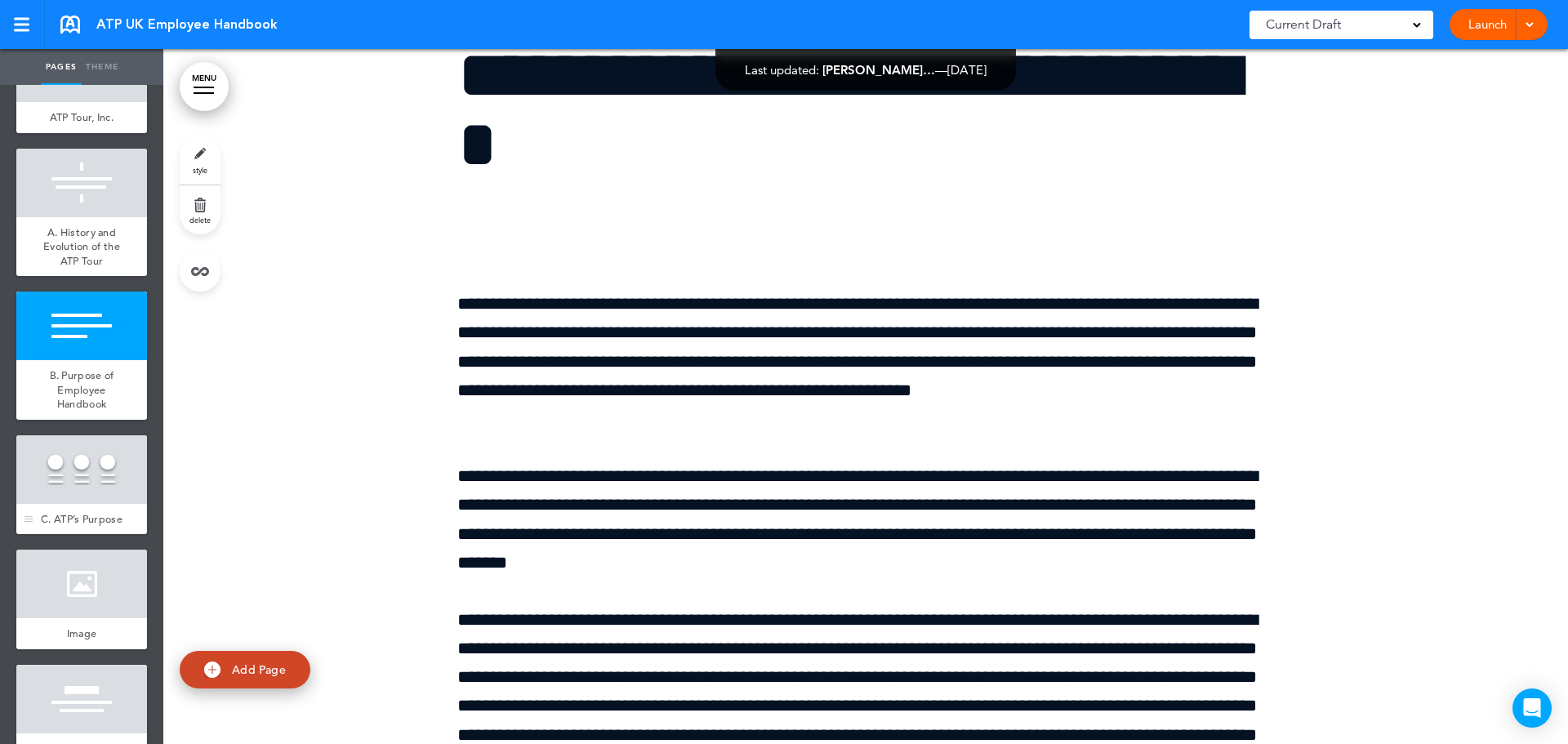
click at [102, 504] on div at bounding box center [82, 470] width 131 height 69
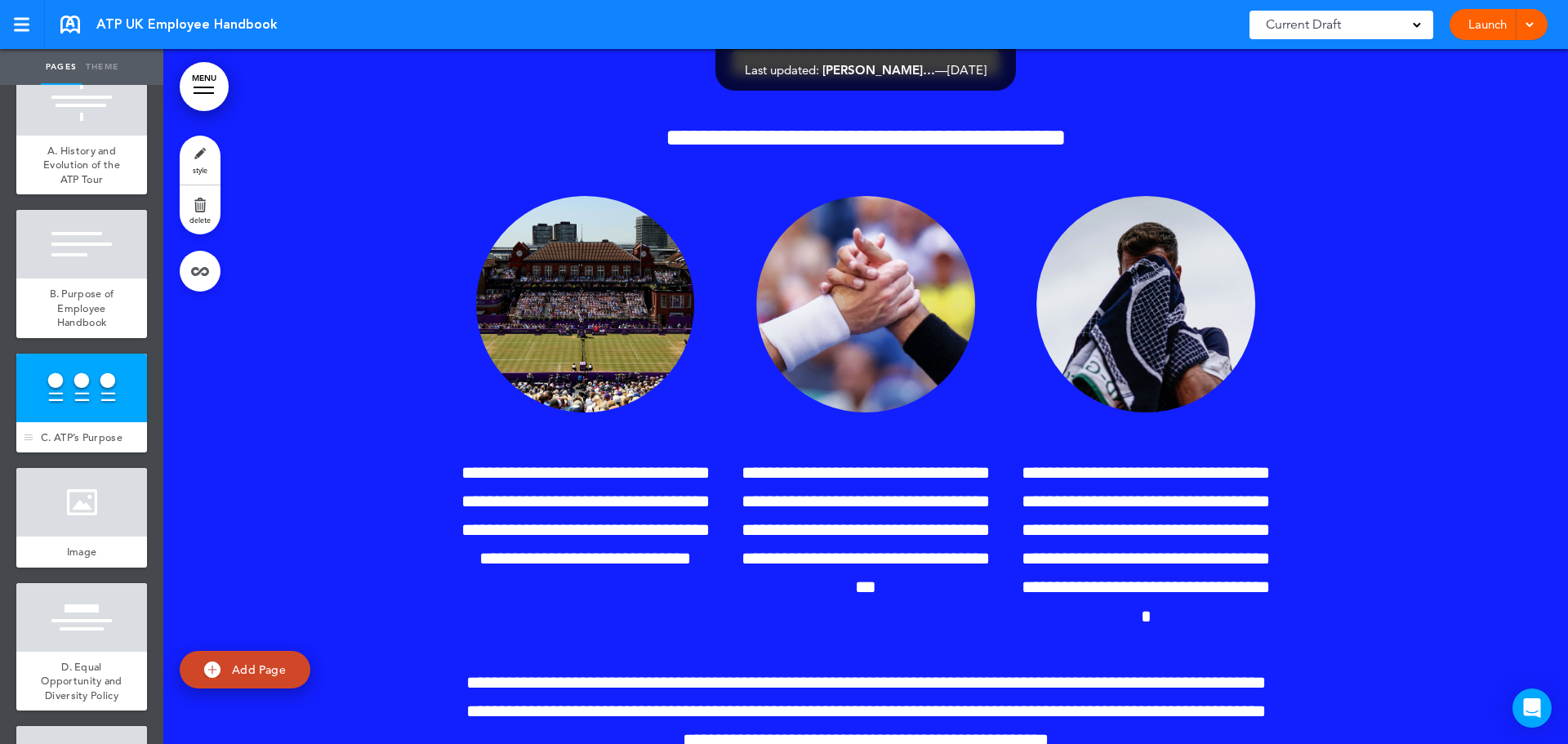
scroll to position [246, 0]
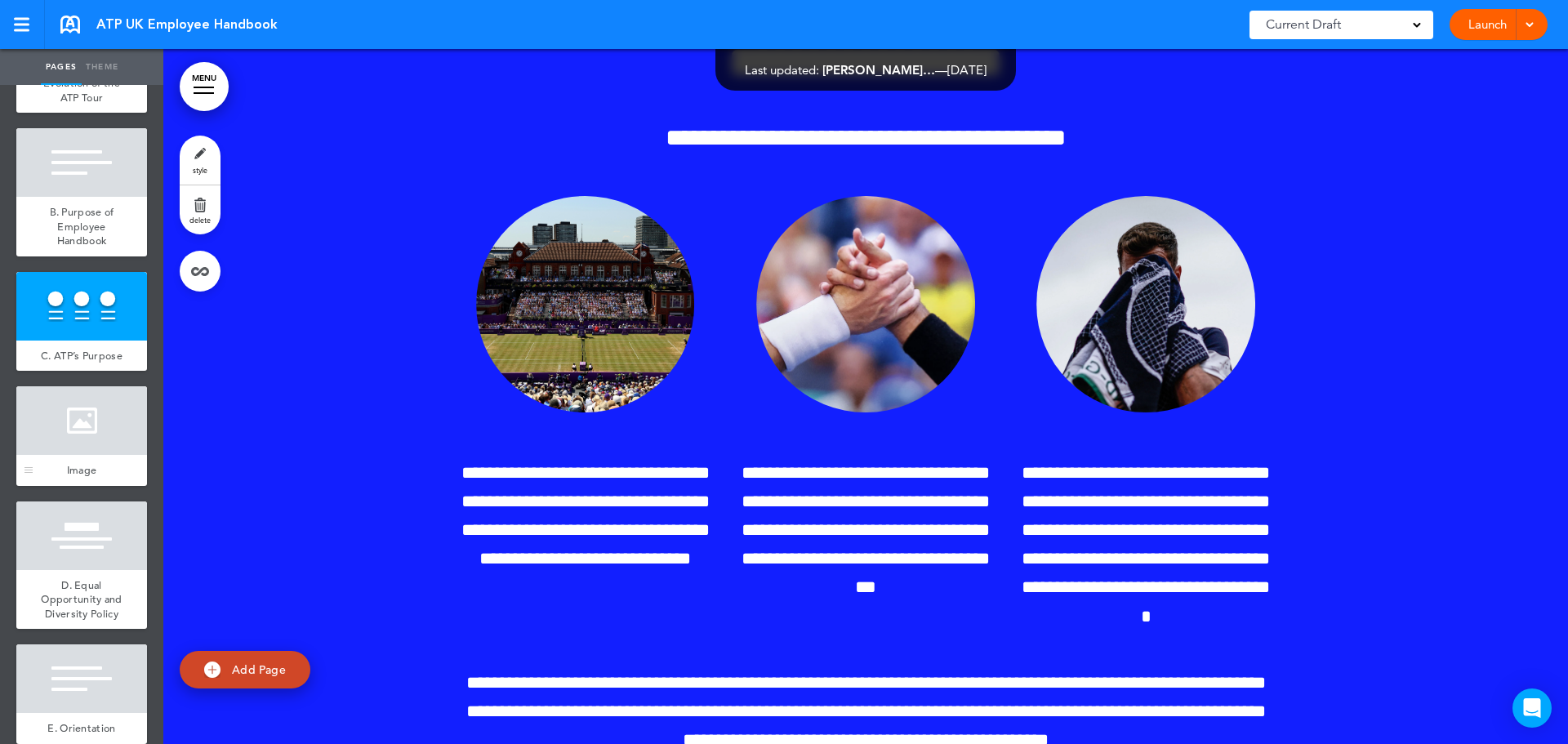
click at [107, 455] on div at bounding box center [82, 421] width 131 height 69
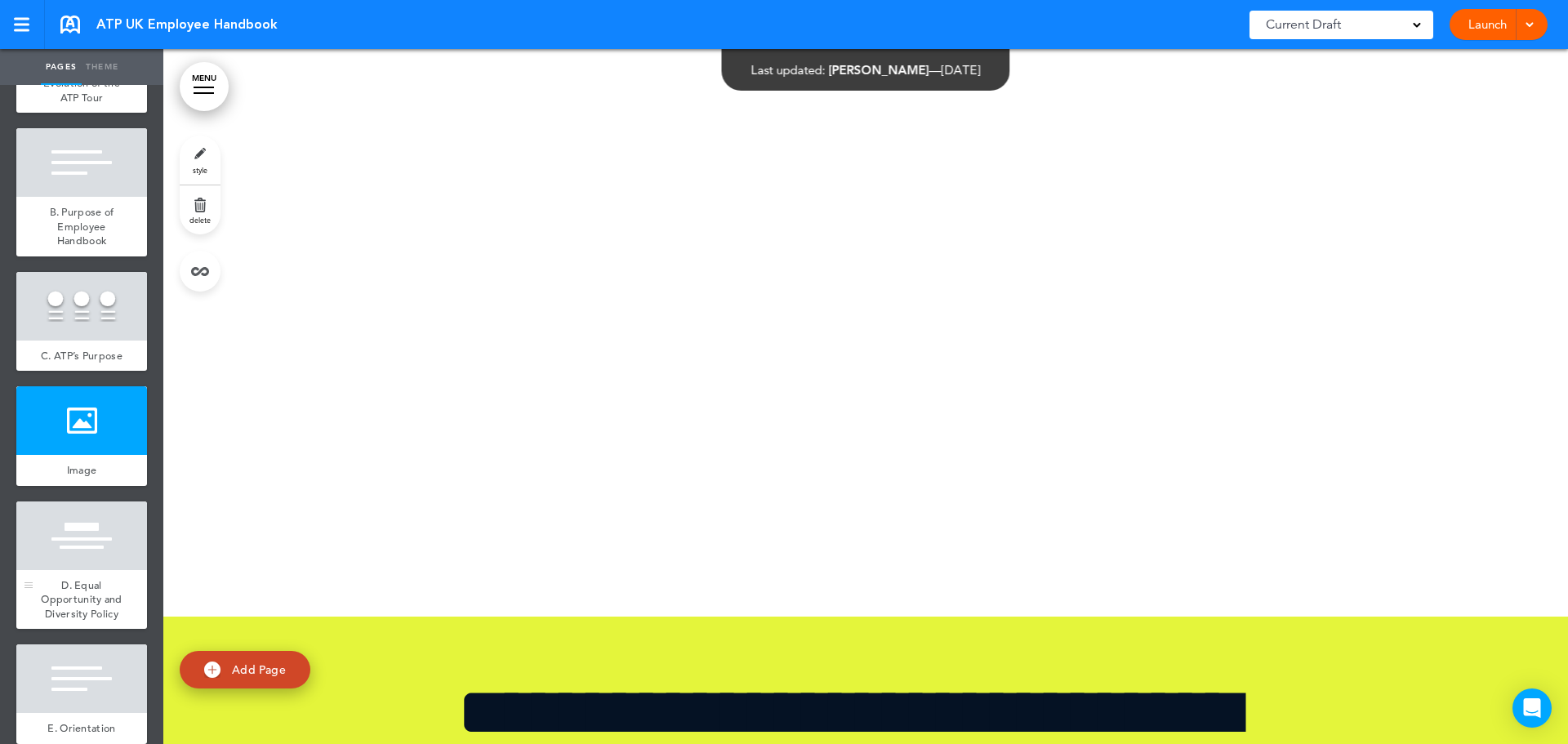
click at [93, 570] on div at bounding box center [82, 536] width 131 height 69
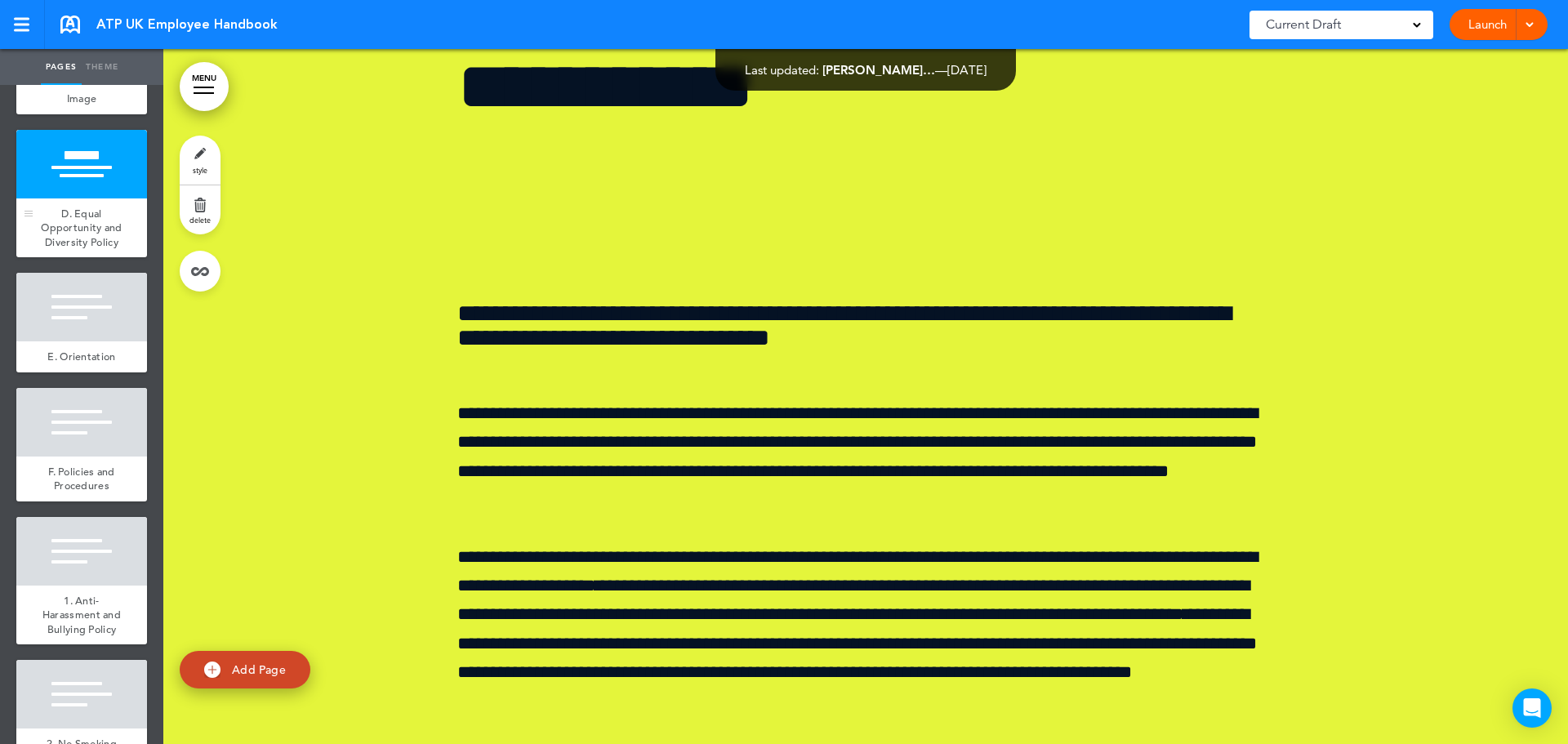
scroll to position [654, 0]
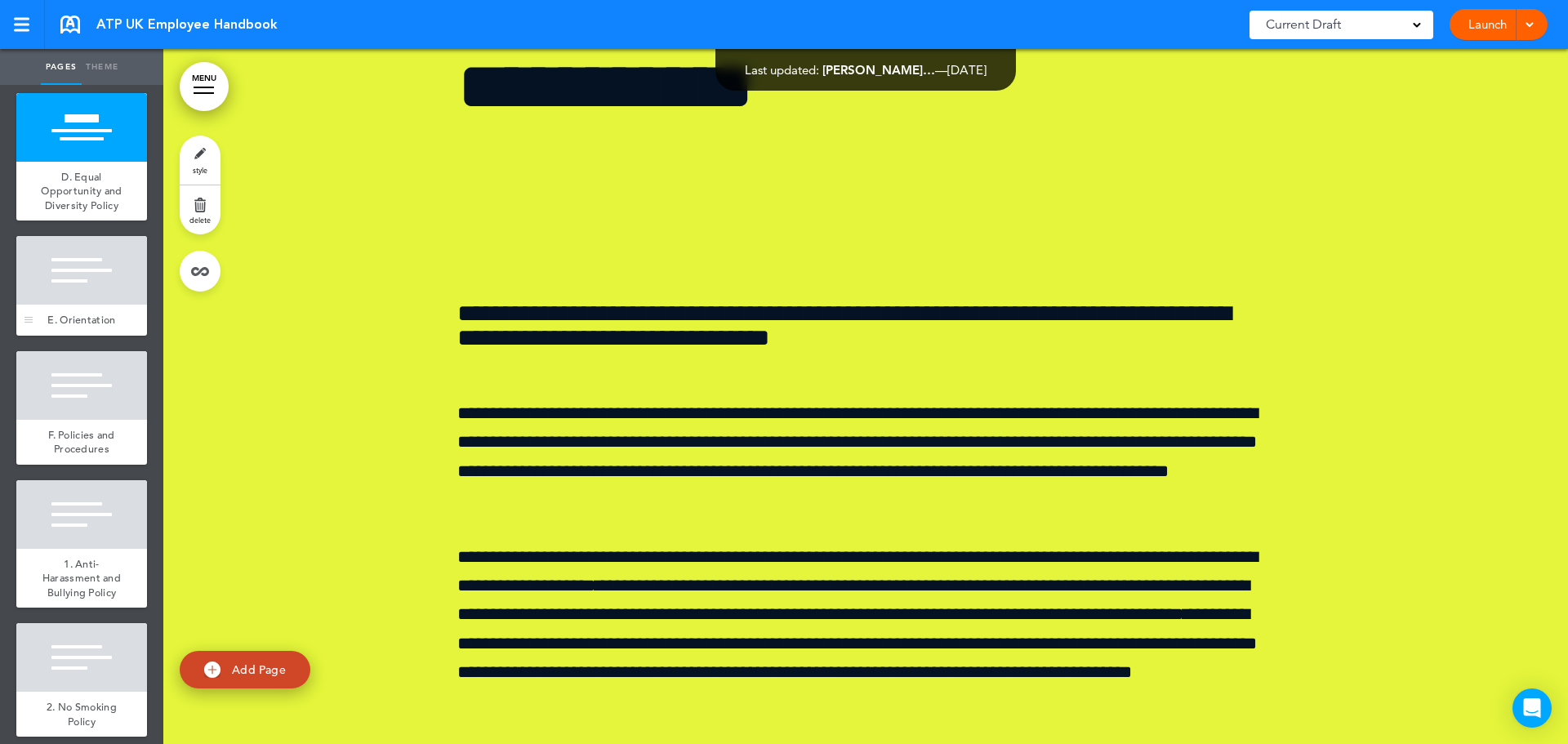
click at [111, 305] on div at bounding box center [82, 270] width 131 height 69
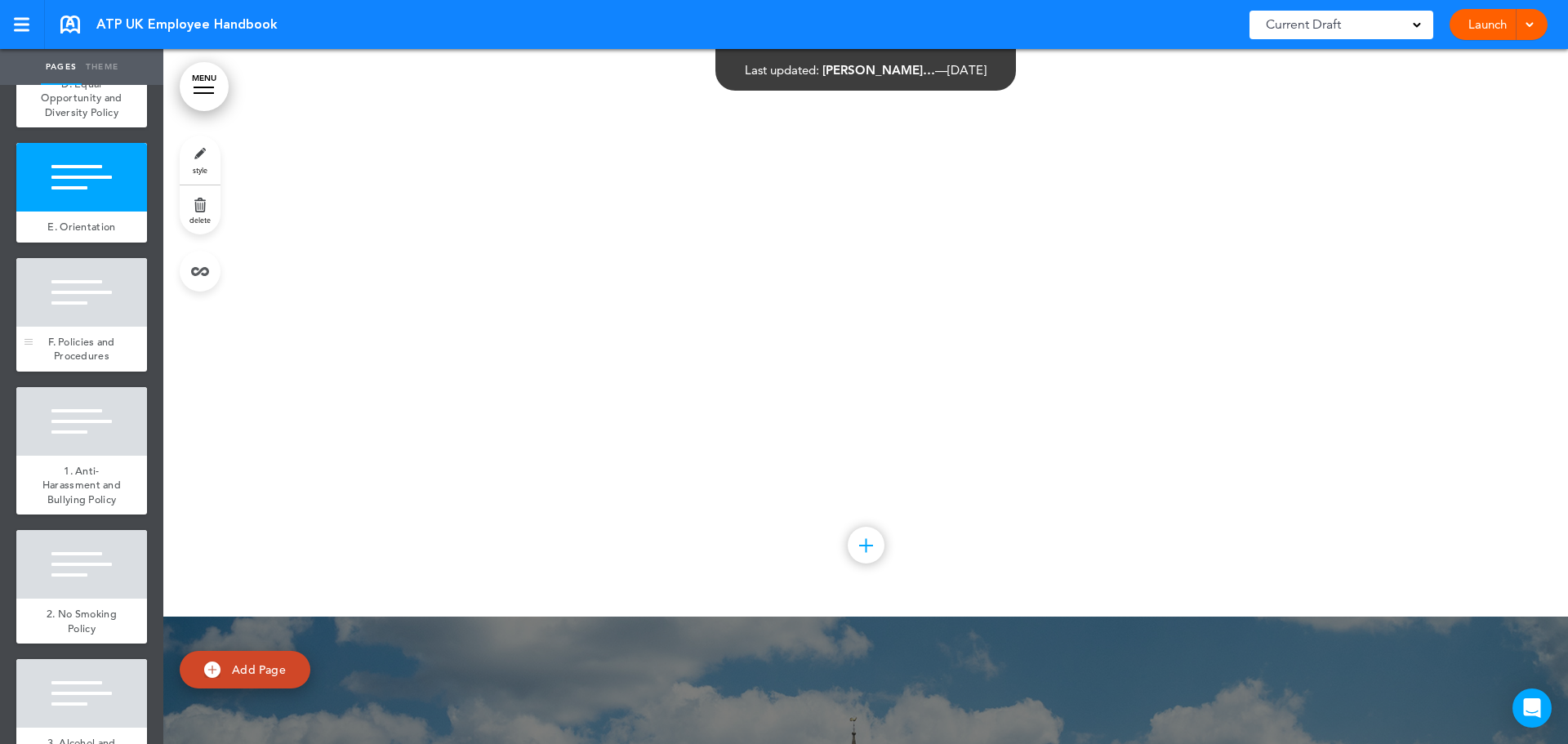
scroll to position [817, 0]
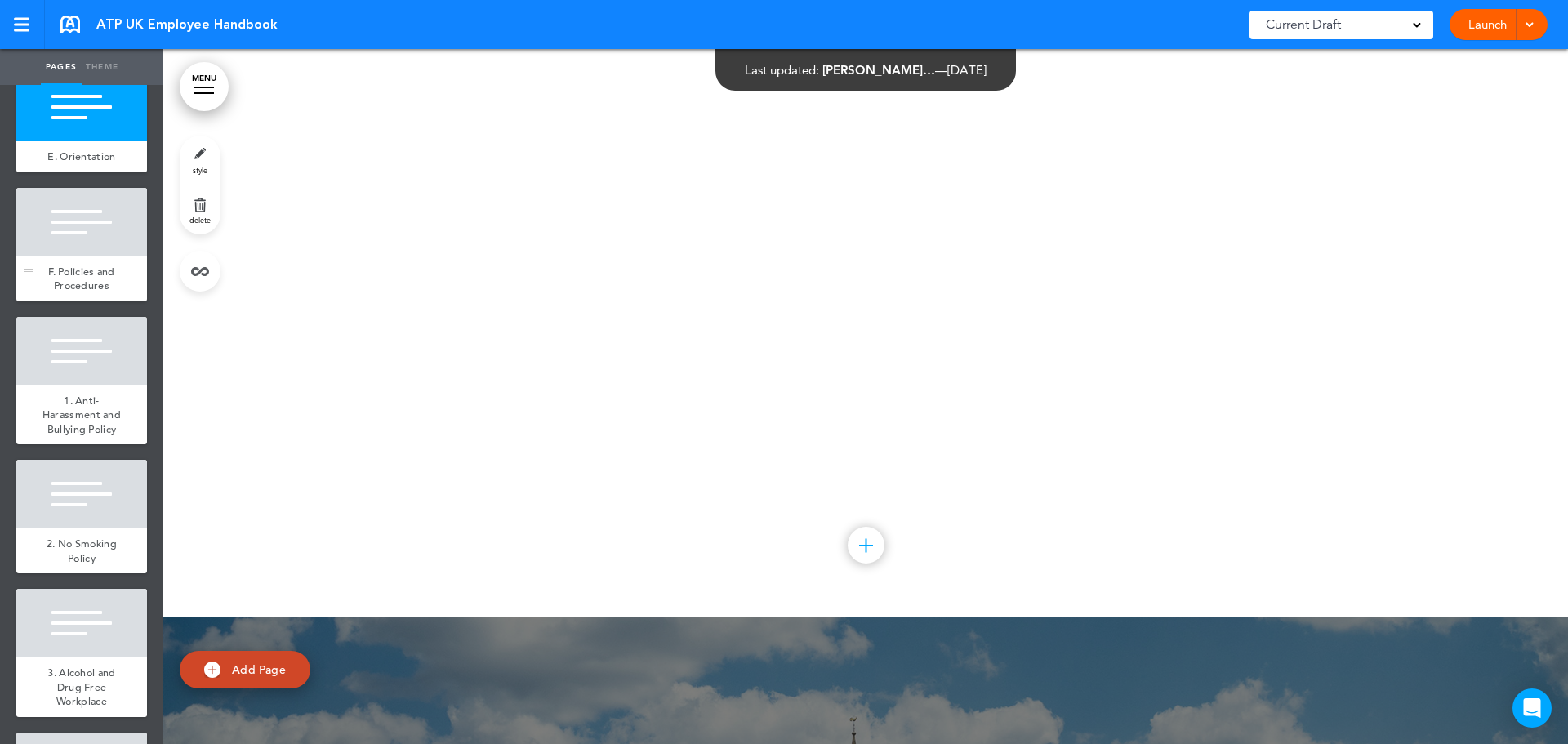
click at [102, 256] on div at bounding box center [82, 222] width 131 height 69
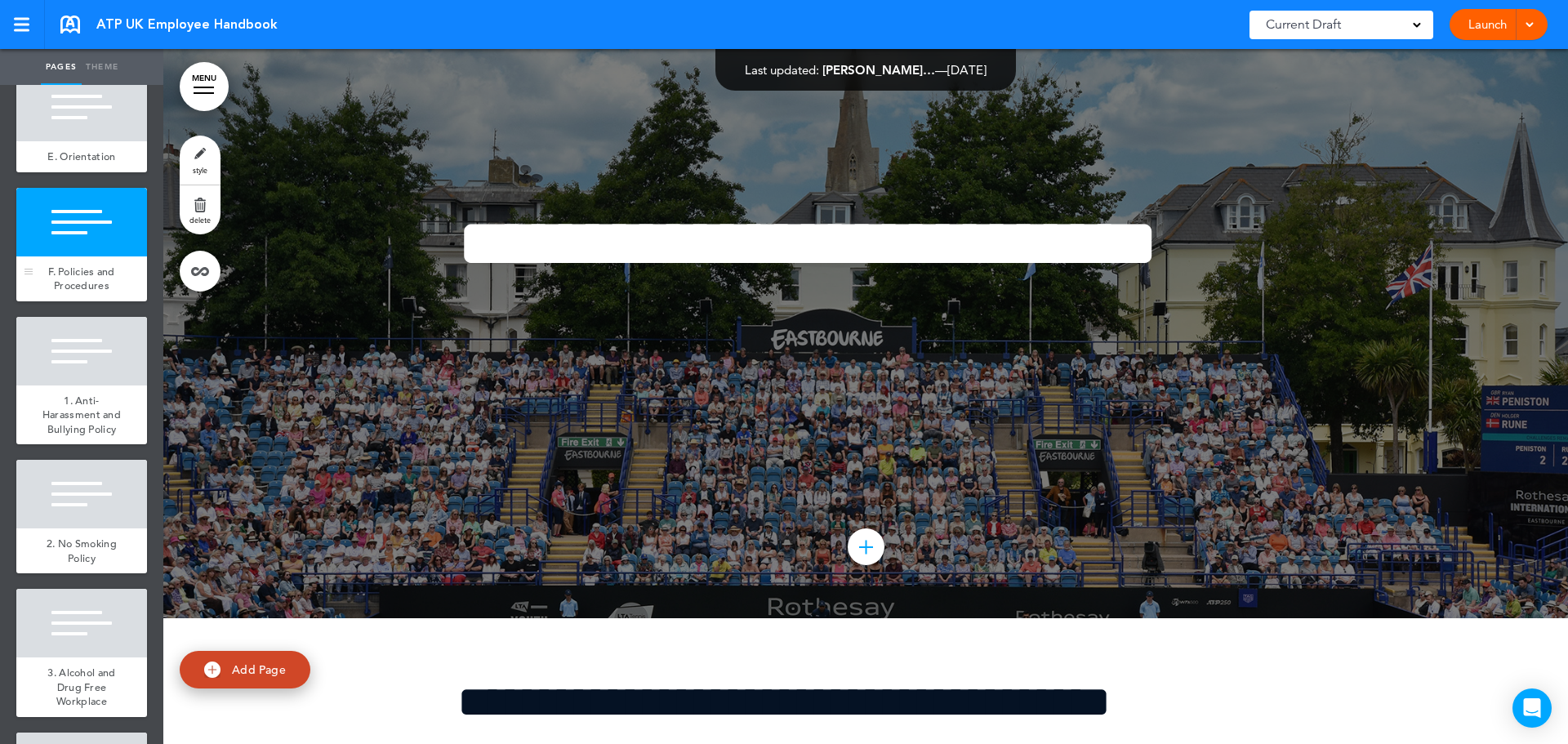
scroll to position [8061, 0]
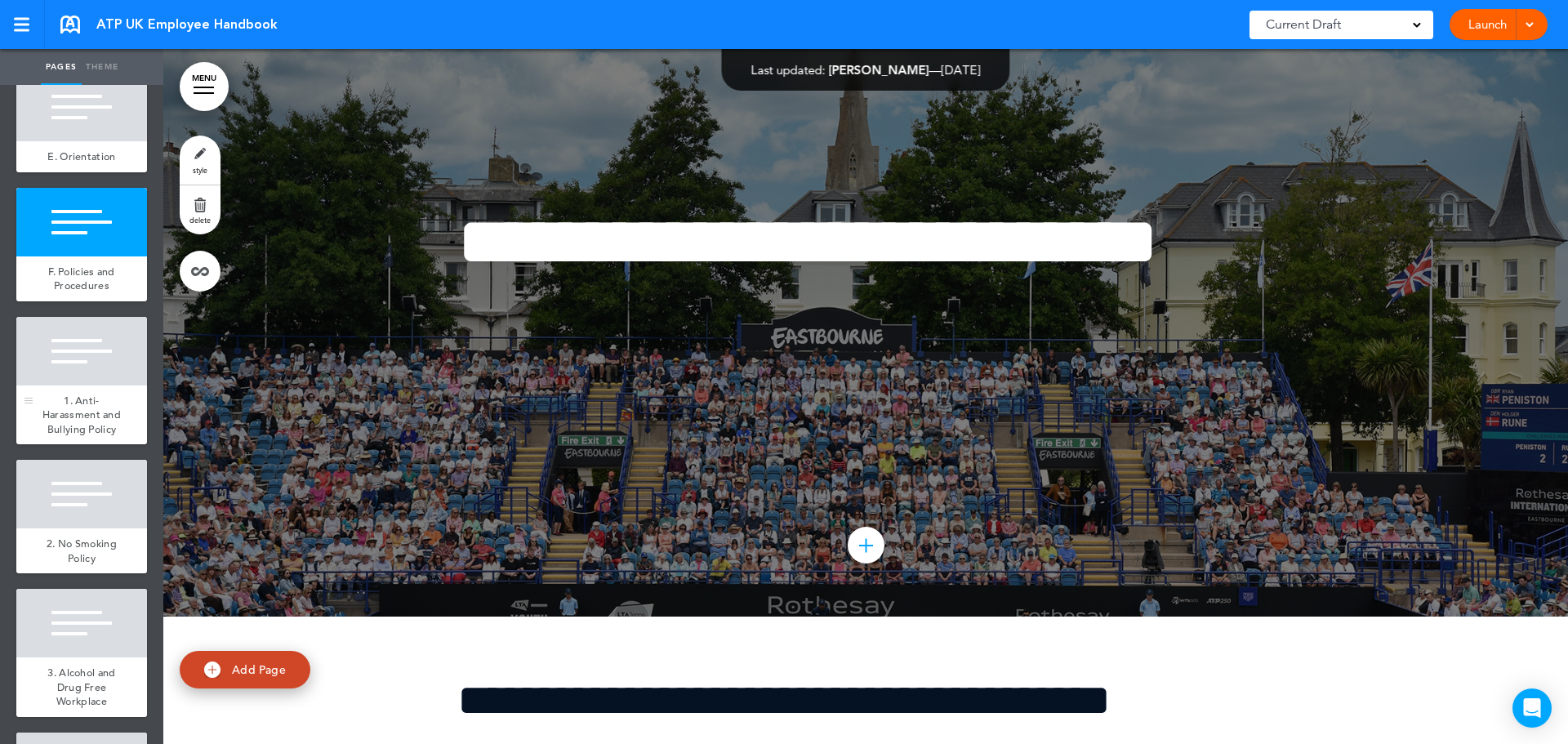
click at [100, 386] on div at bounding box center [82, 351] width 131 height 69
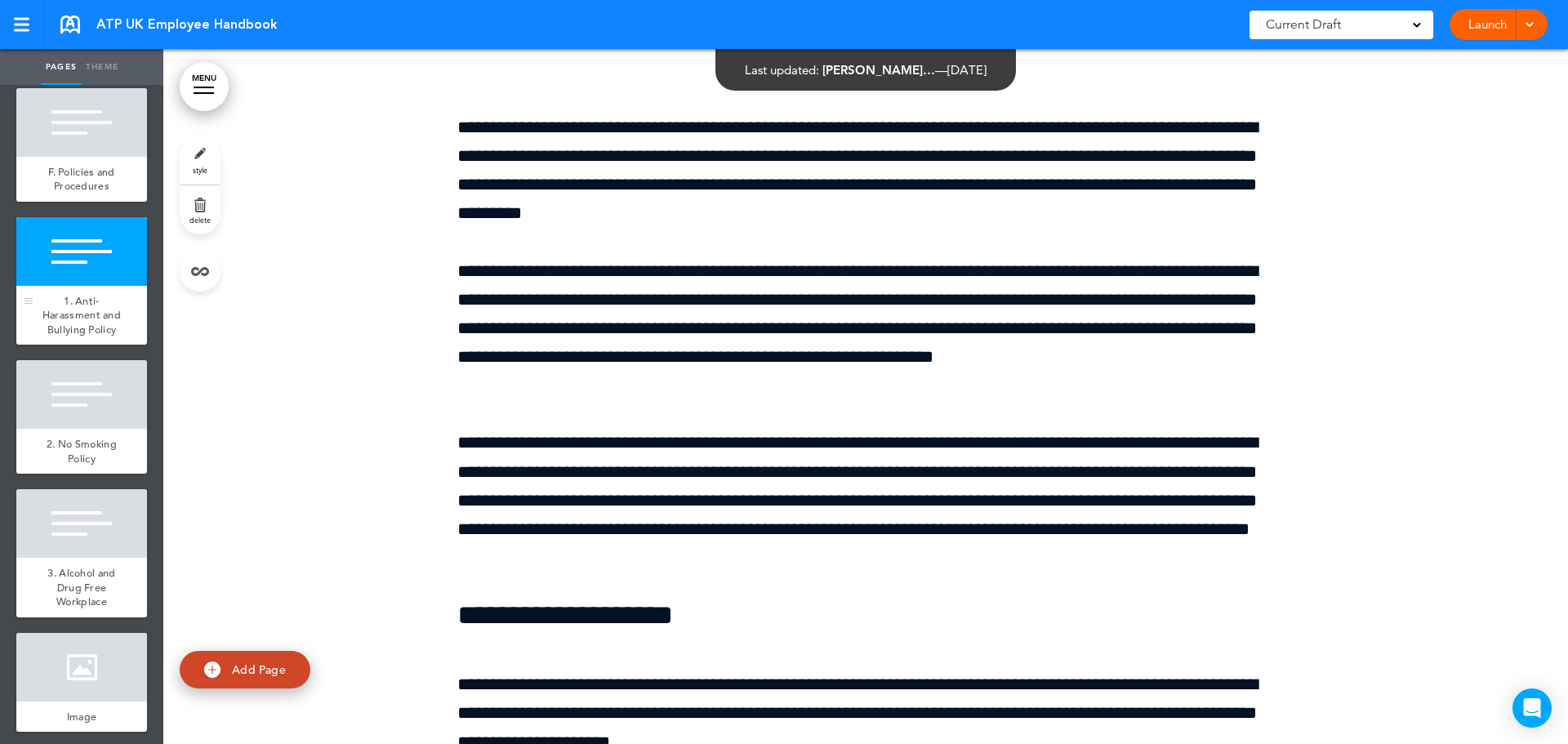
scroll to position [980, 0]
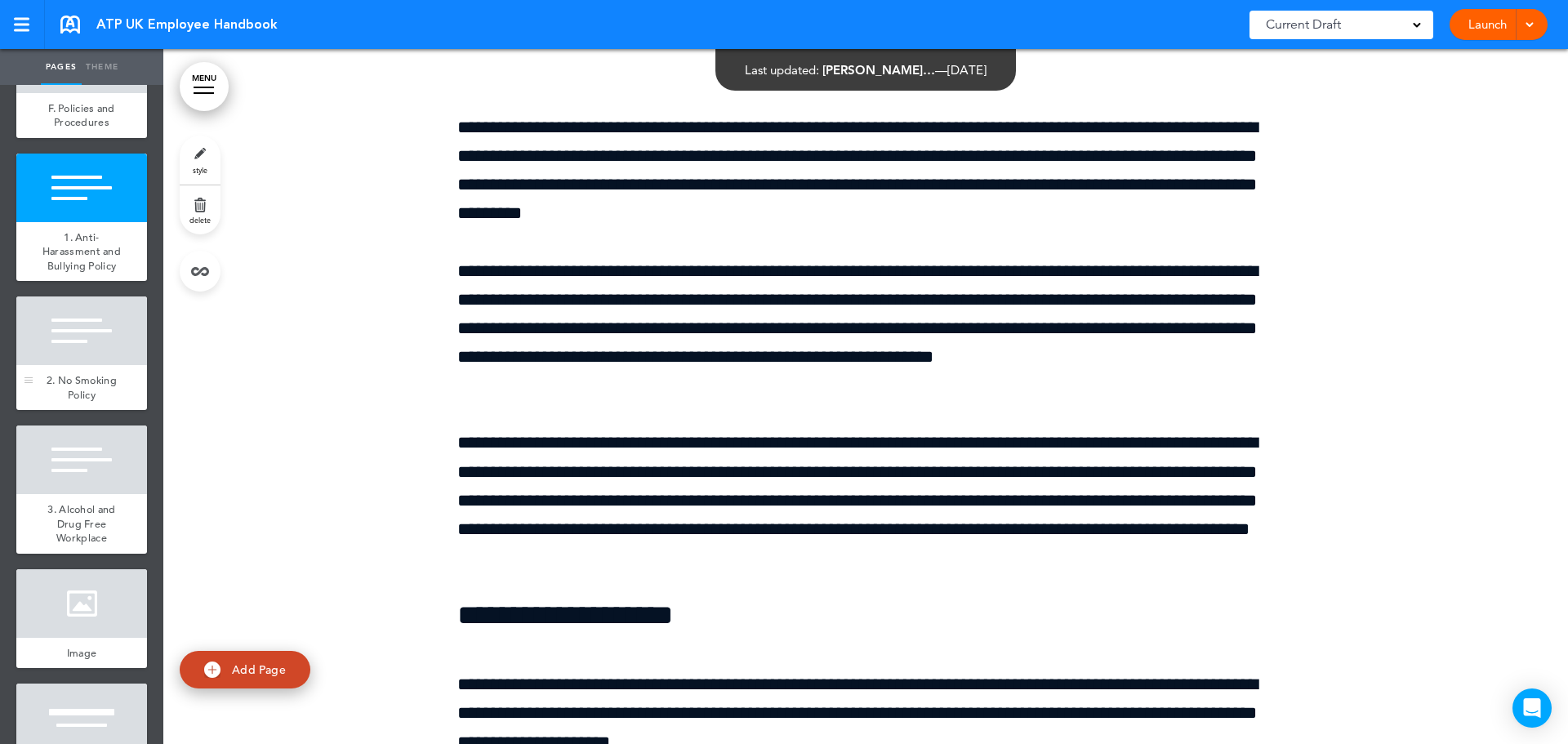
click at [106, 365] on div at bounding box center [82, 331] width 131 height 69
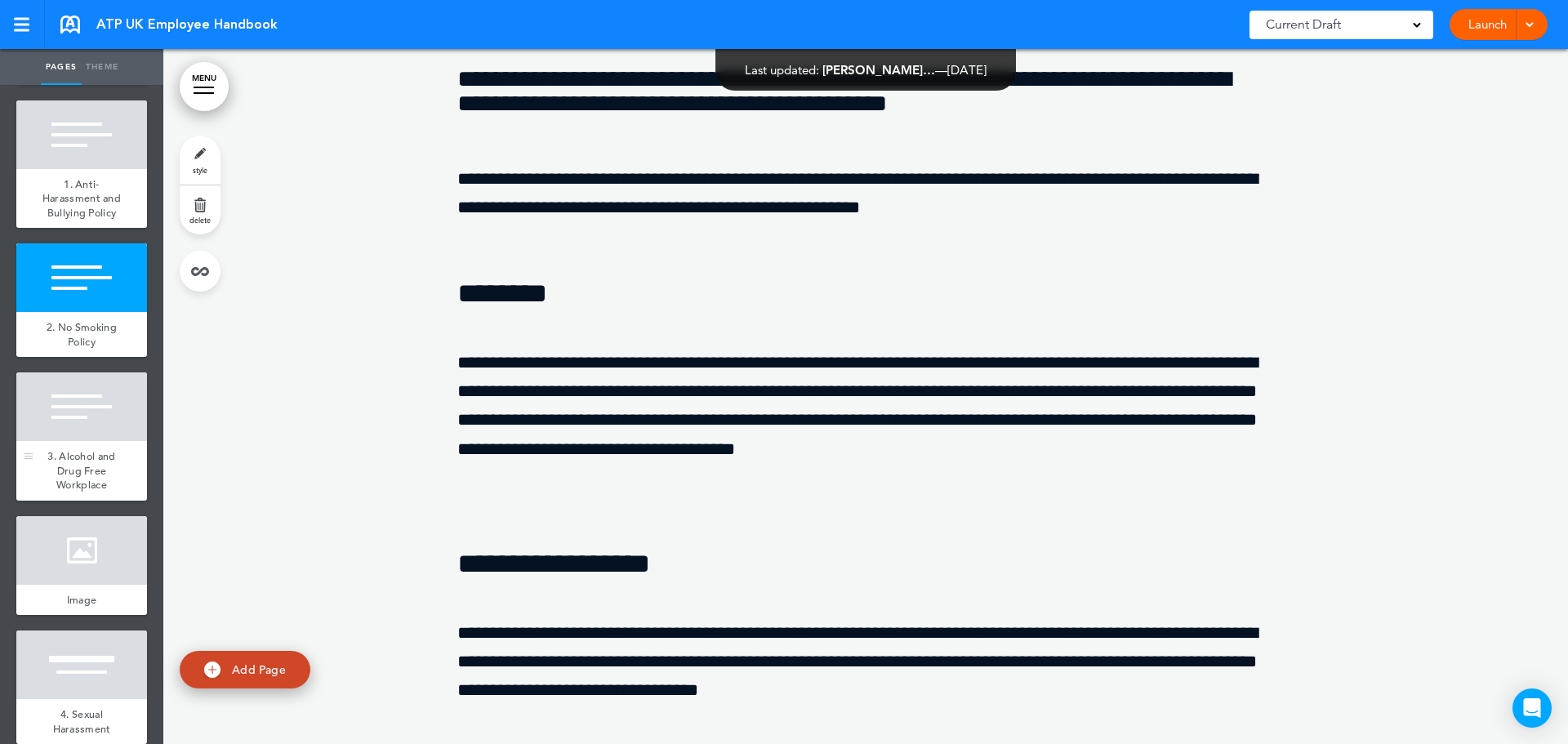
scroll to position [1062, 0]
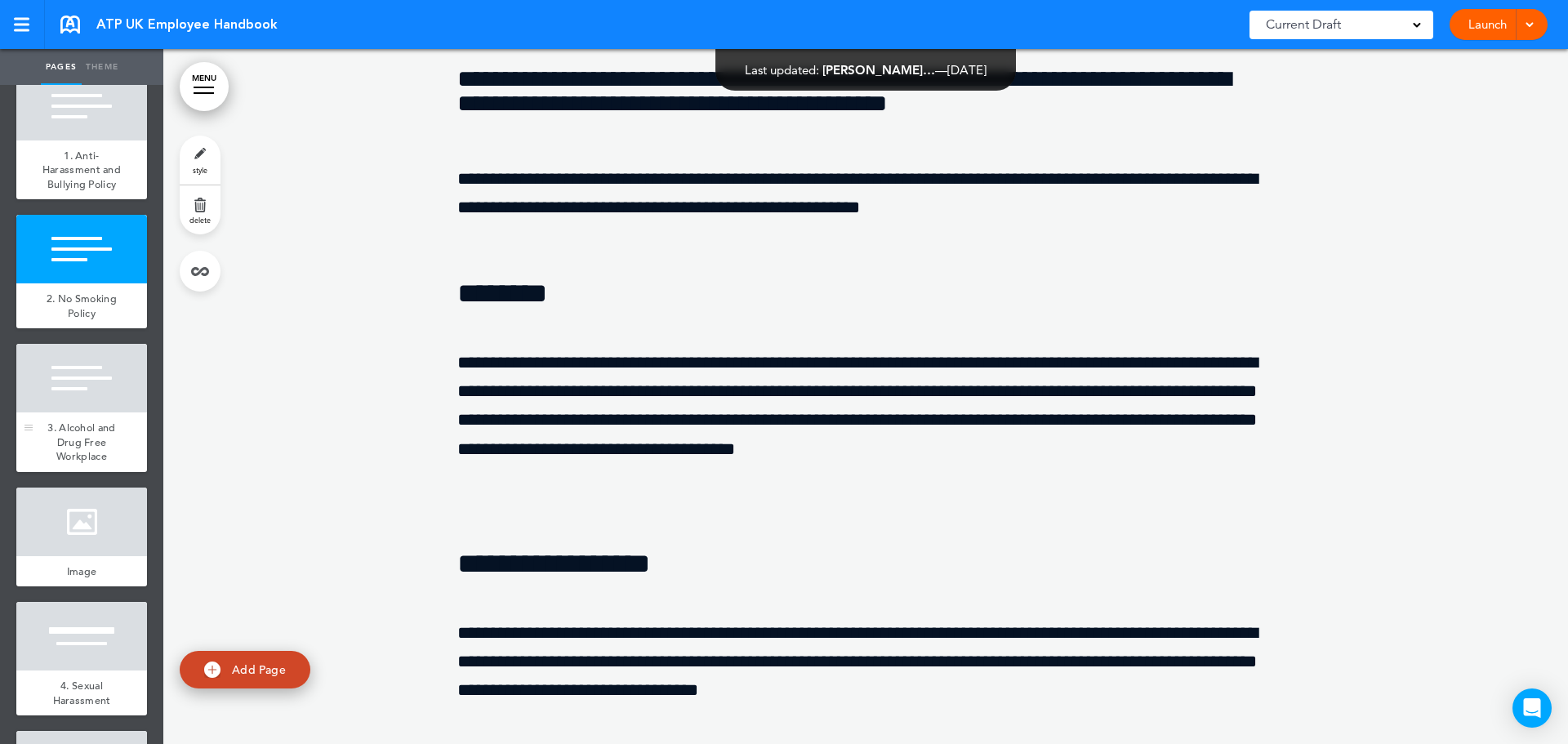
click at [110, 413] on div at bounding box center [82, 378] width 131 height 69
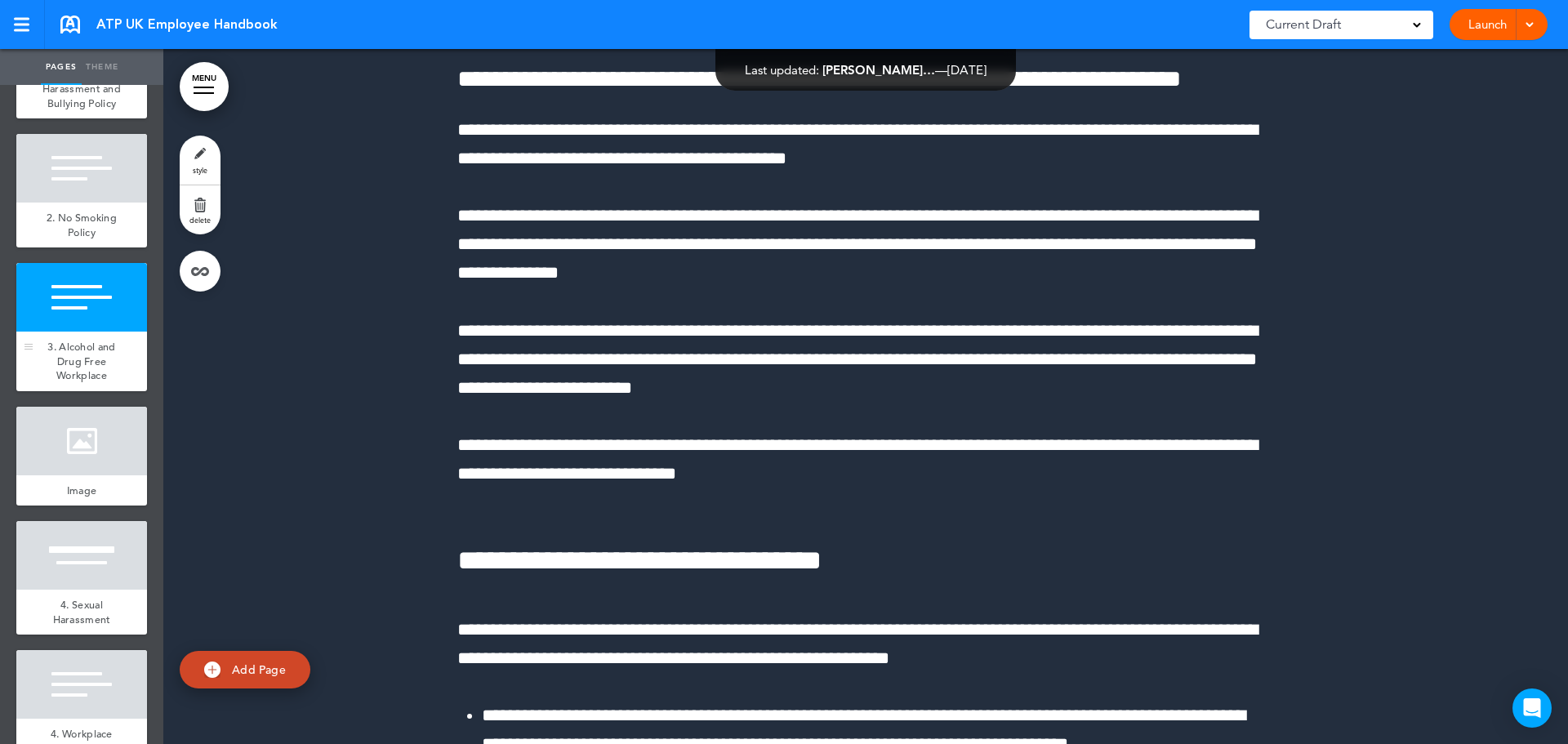
scroll to position [1144, 0]
click at [111, 475] on div at bounding box center [82, 440] width 131 height 69
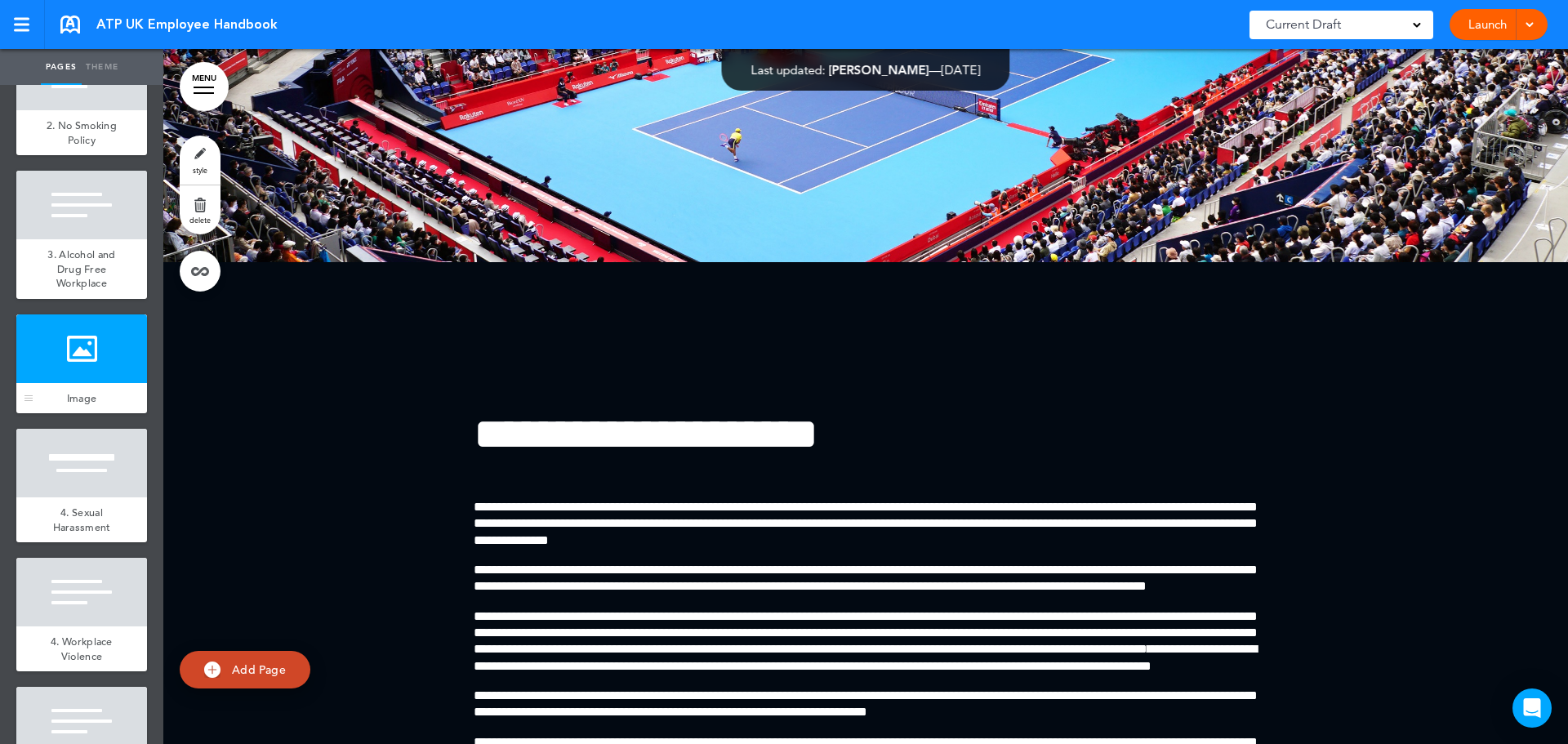
scroll to position [1307, 0]
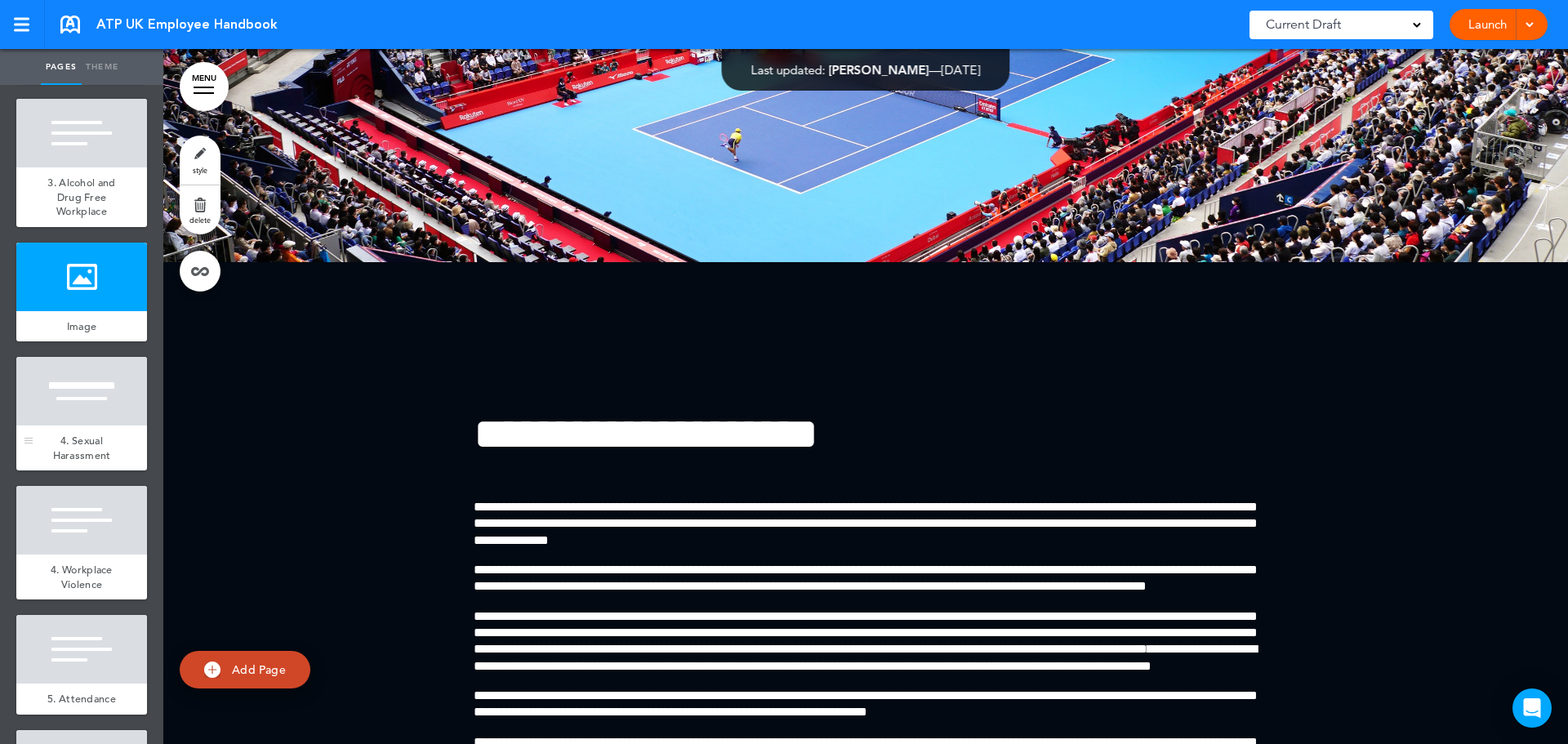
click at [97, 426] on div at bounding box center [82, 391] width 131 height 69
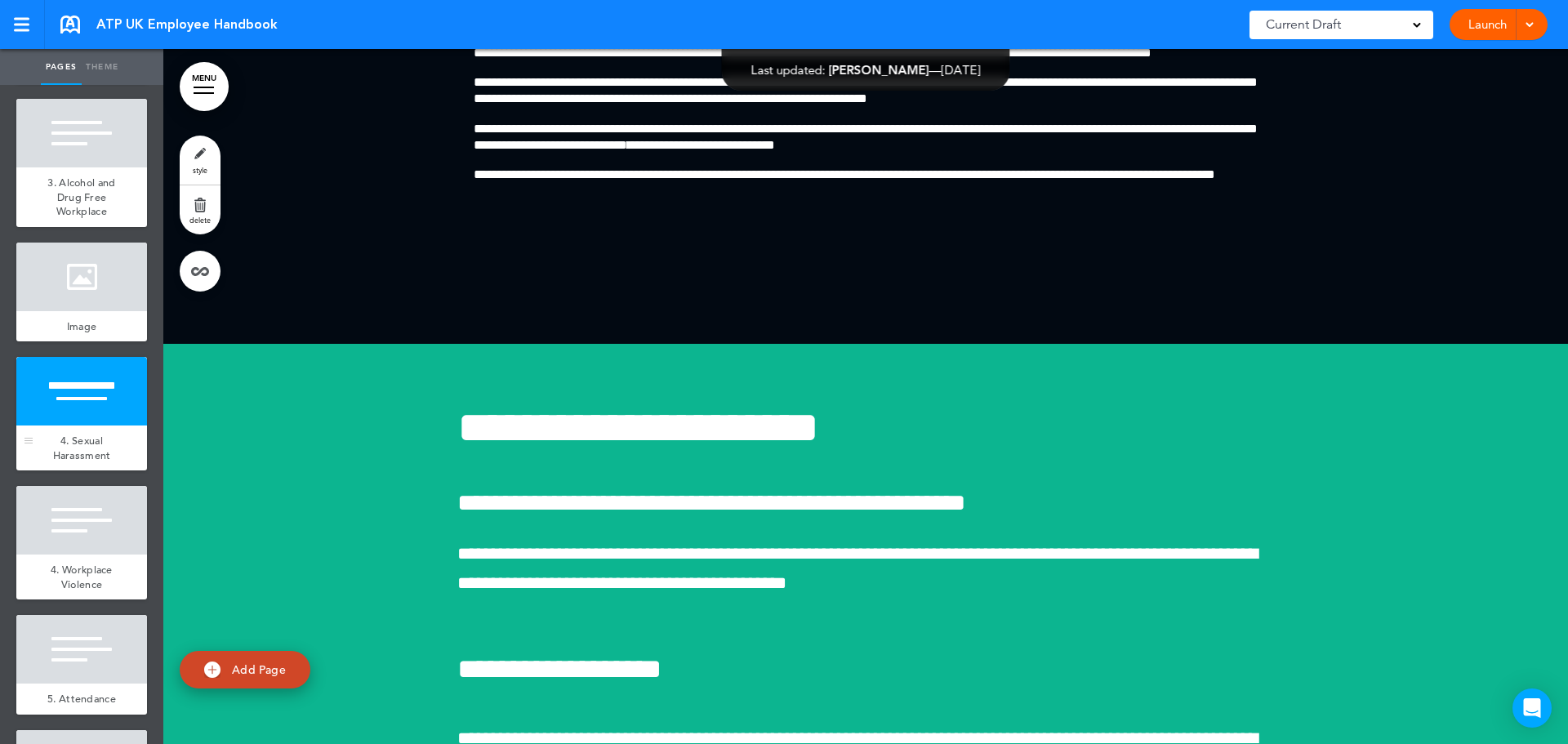
scroll to position [17081, 0]
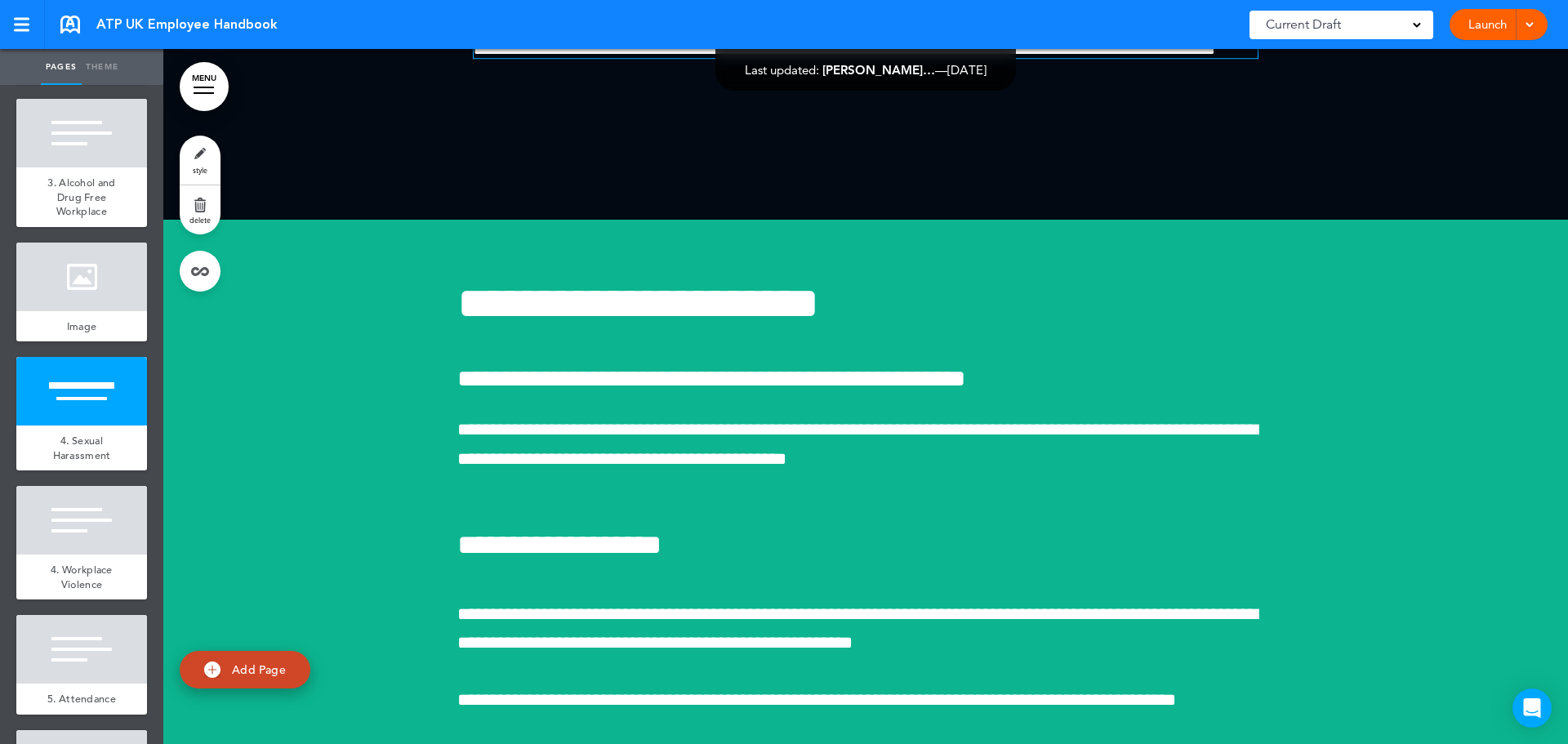
click at [629, 30] on span "**********" at bounding box center [865, 10] width 784 height 38
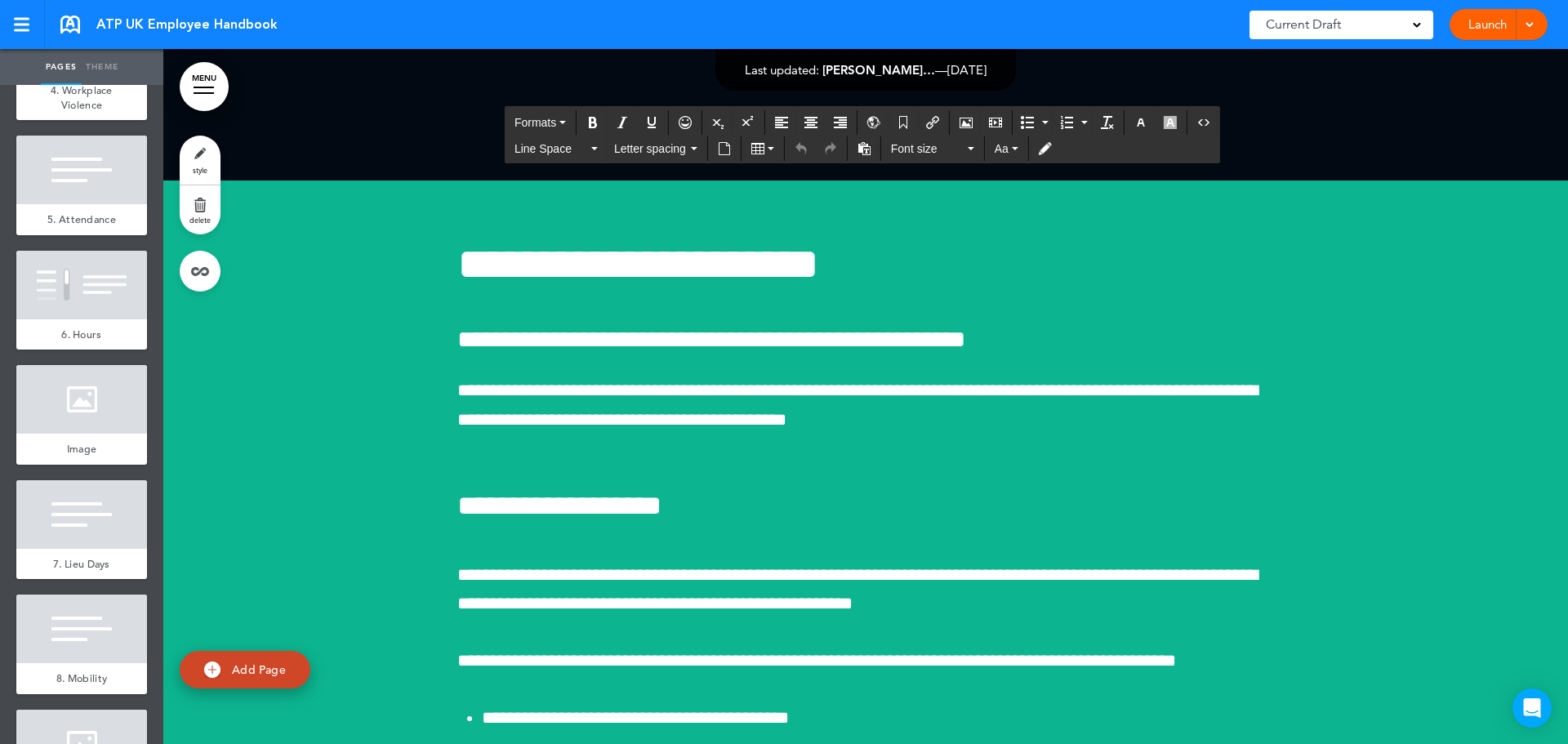
scroll to position [1797, 0]
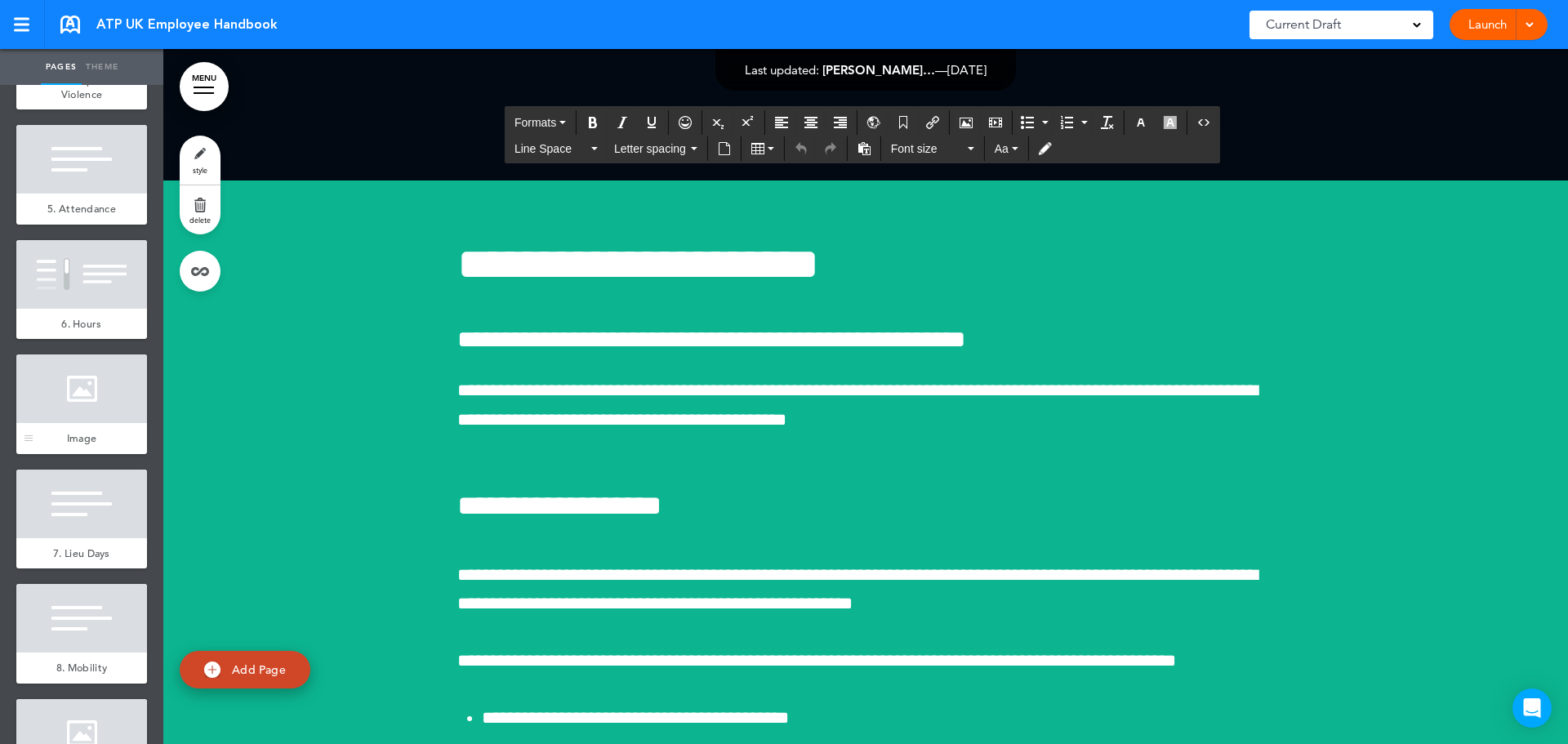
click at [106, 455] on div "Image" at bounding box center [82, 439] width 131 height 31
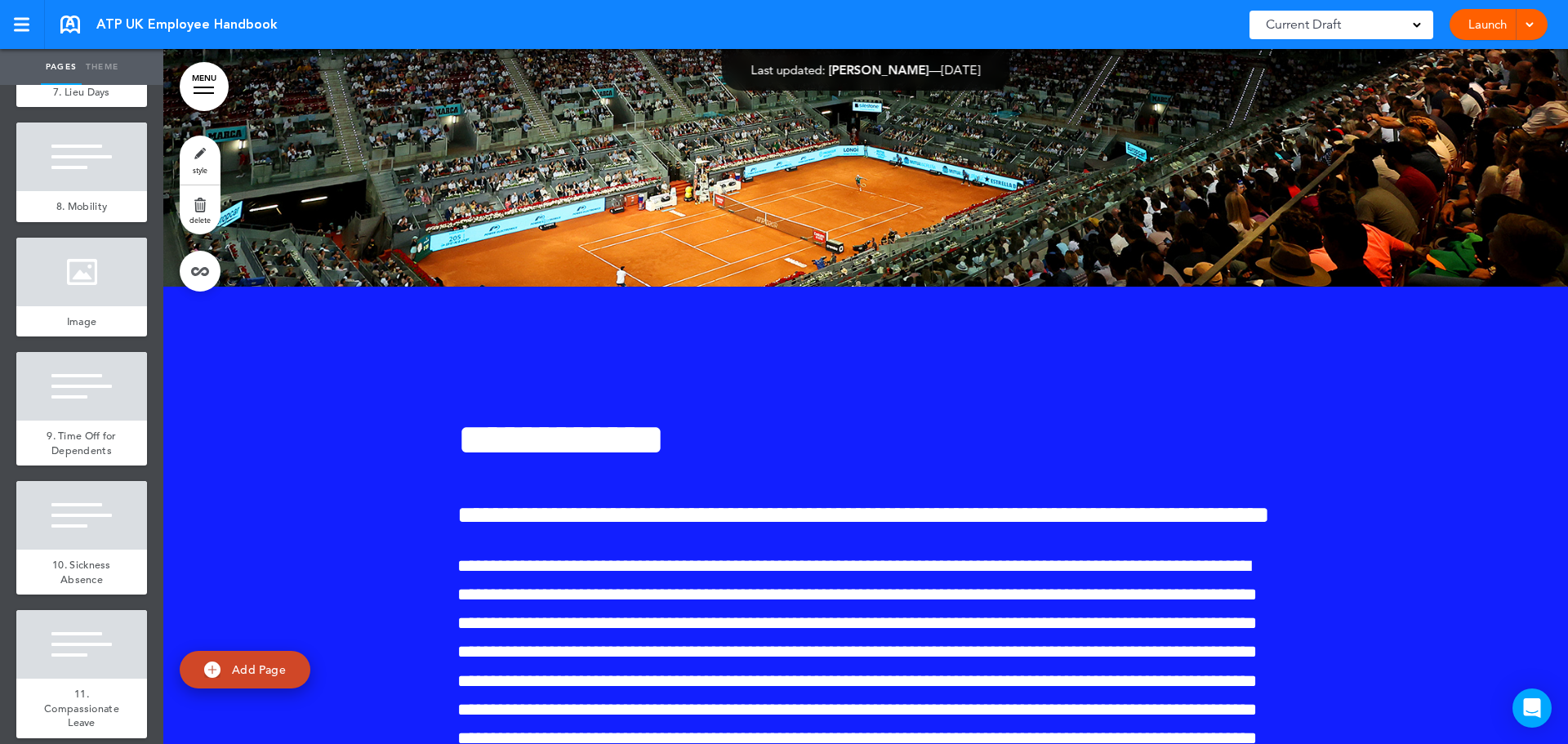
scroll to position [2288, 0]
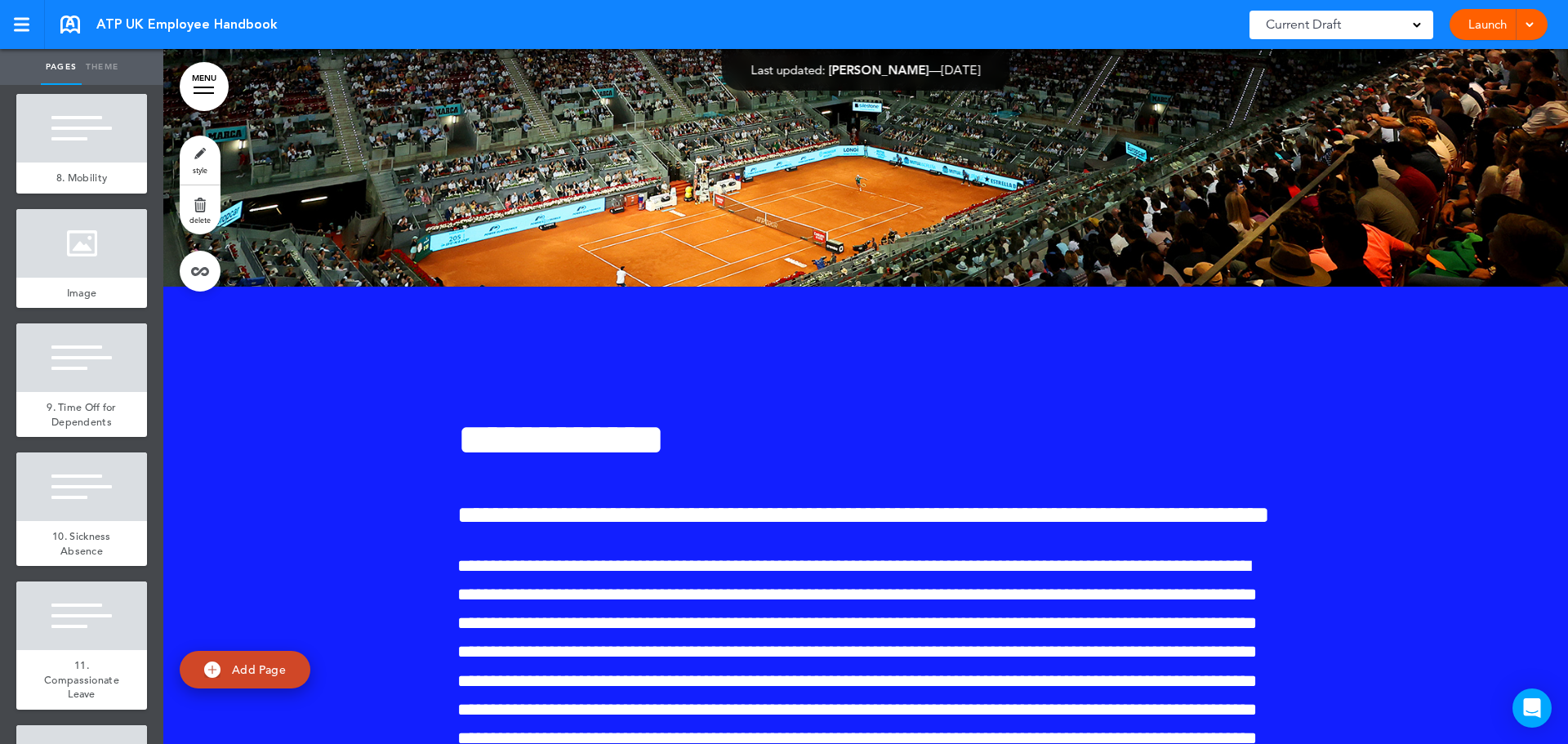
click at [97, 437] on div "9. Time Off for Dependents" at bounding box center [82, 414] width 131 height 45
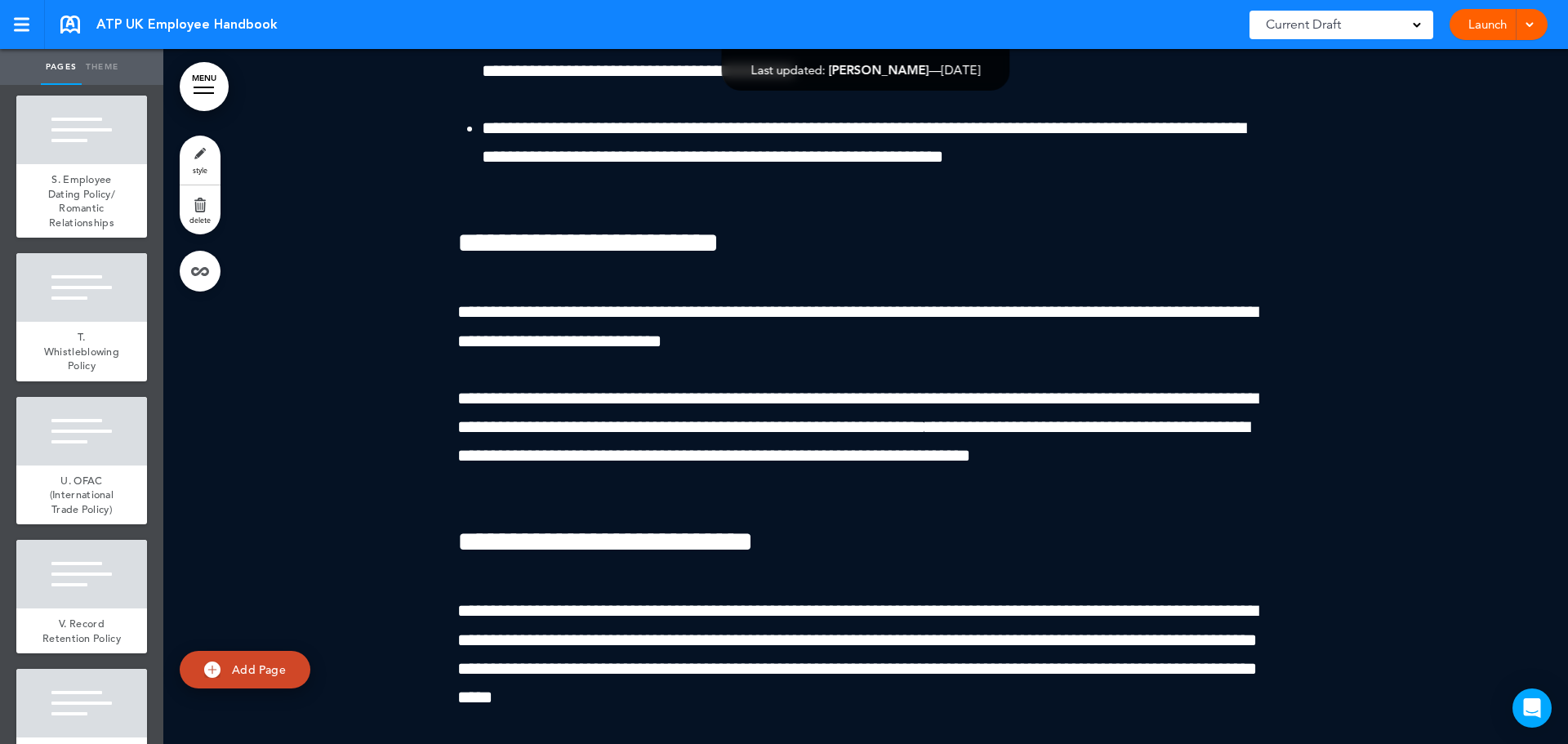
scroll to position [8845, 0]
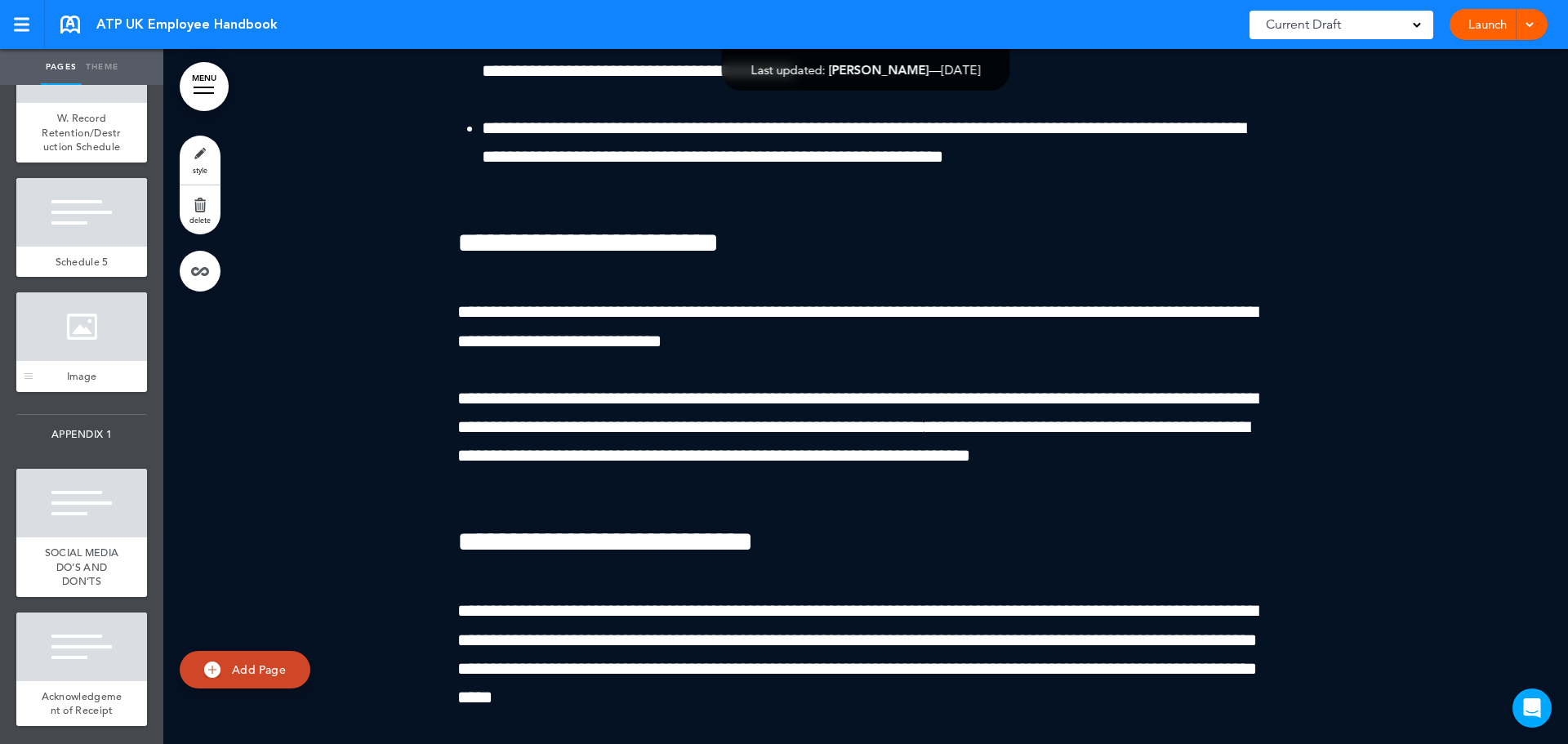
click at [109, 325] on div at bounding box center [82, 327] width 131 height 69
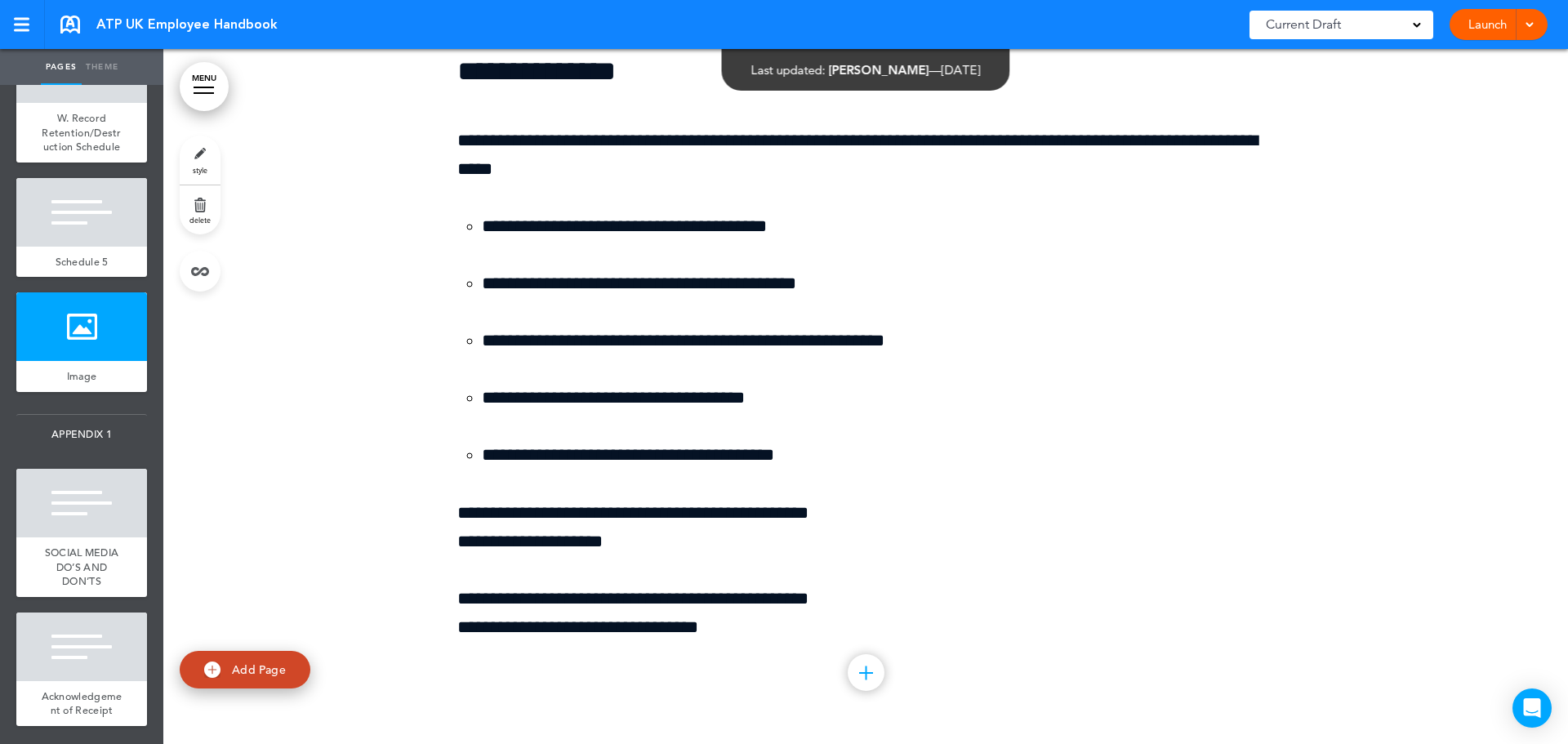
scroll to position [173417, 0]
